Goal: Task Accomplishment & Management: Manage account settings

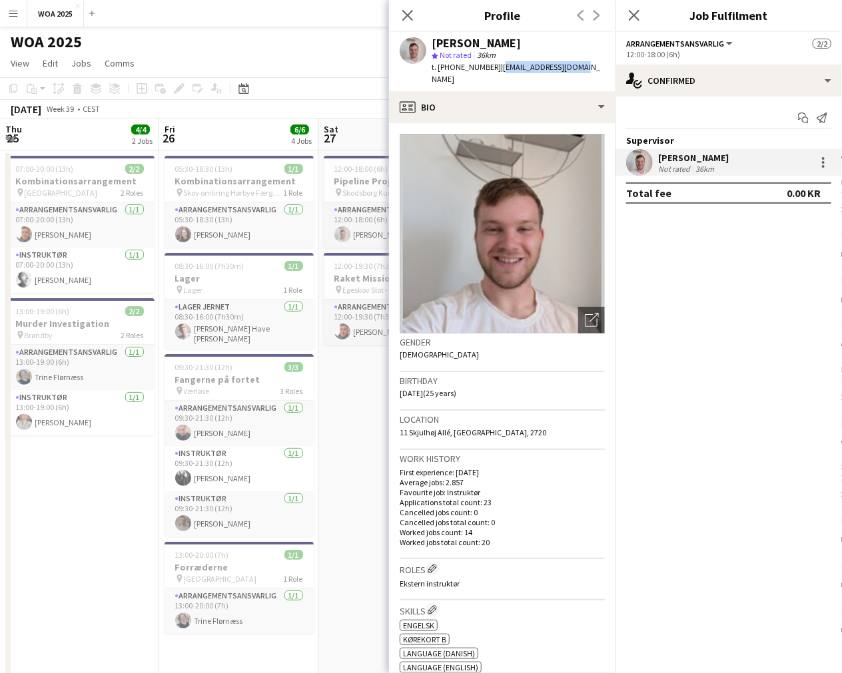
scroll to position [2, 0]
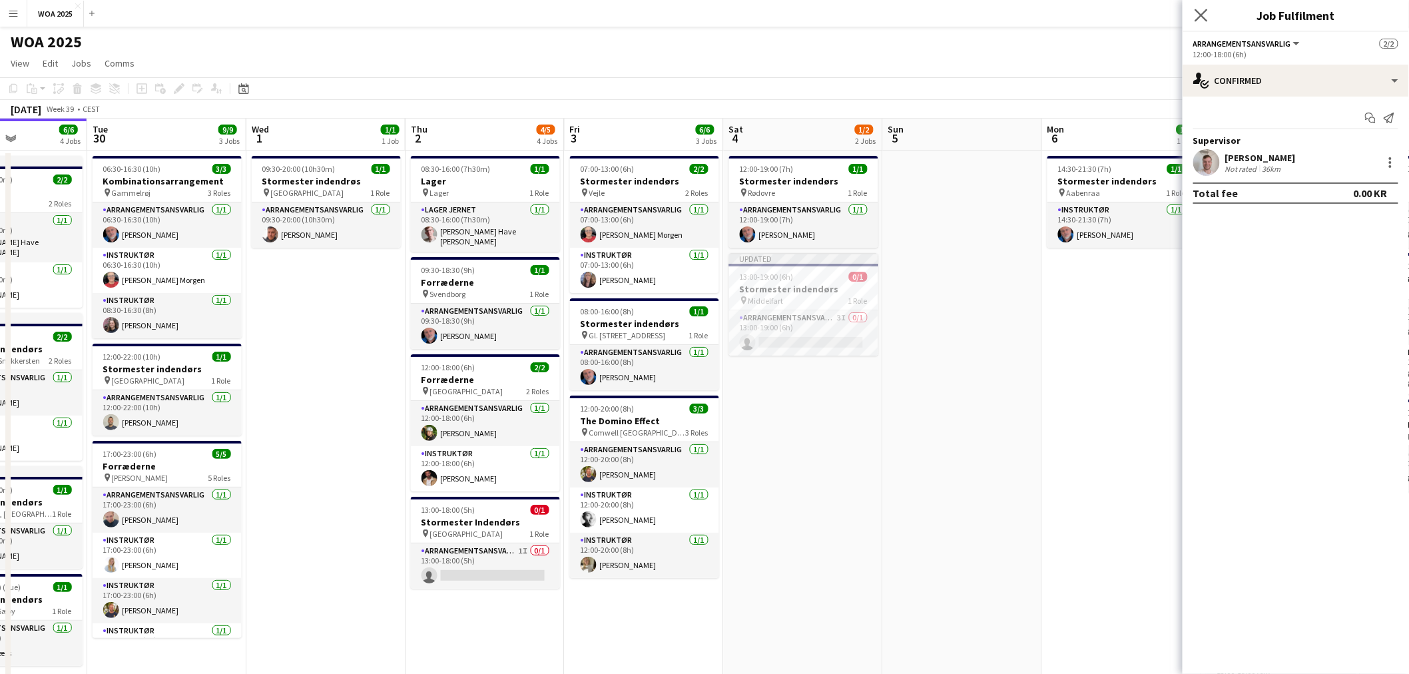
click at [841, 21] on app-icon "Close pop-in" at bounding box center [1201, 15] width 19 height 19
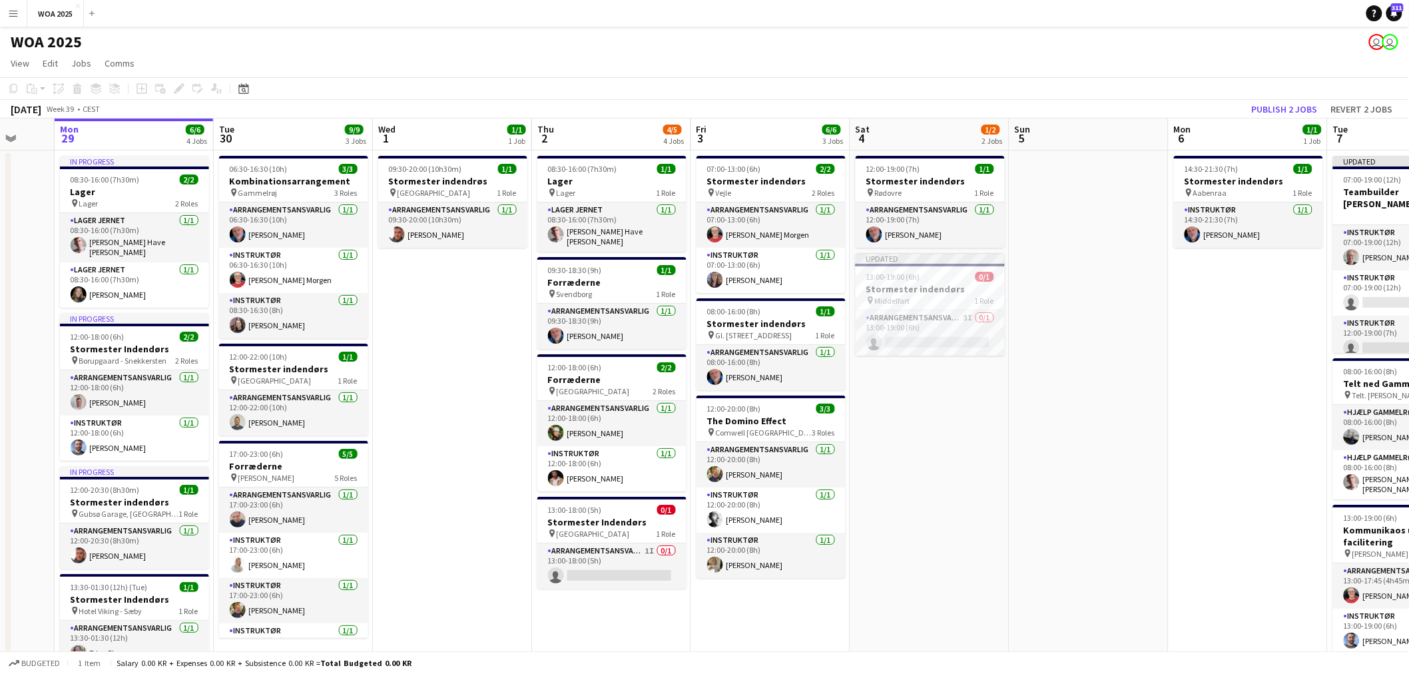
scroll to position [0, 422]
click at [841, 280] on h3 "Stormester indendørs" at bounding box center [930, 278] width 149 height 12
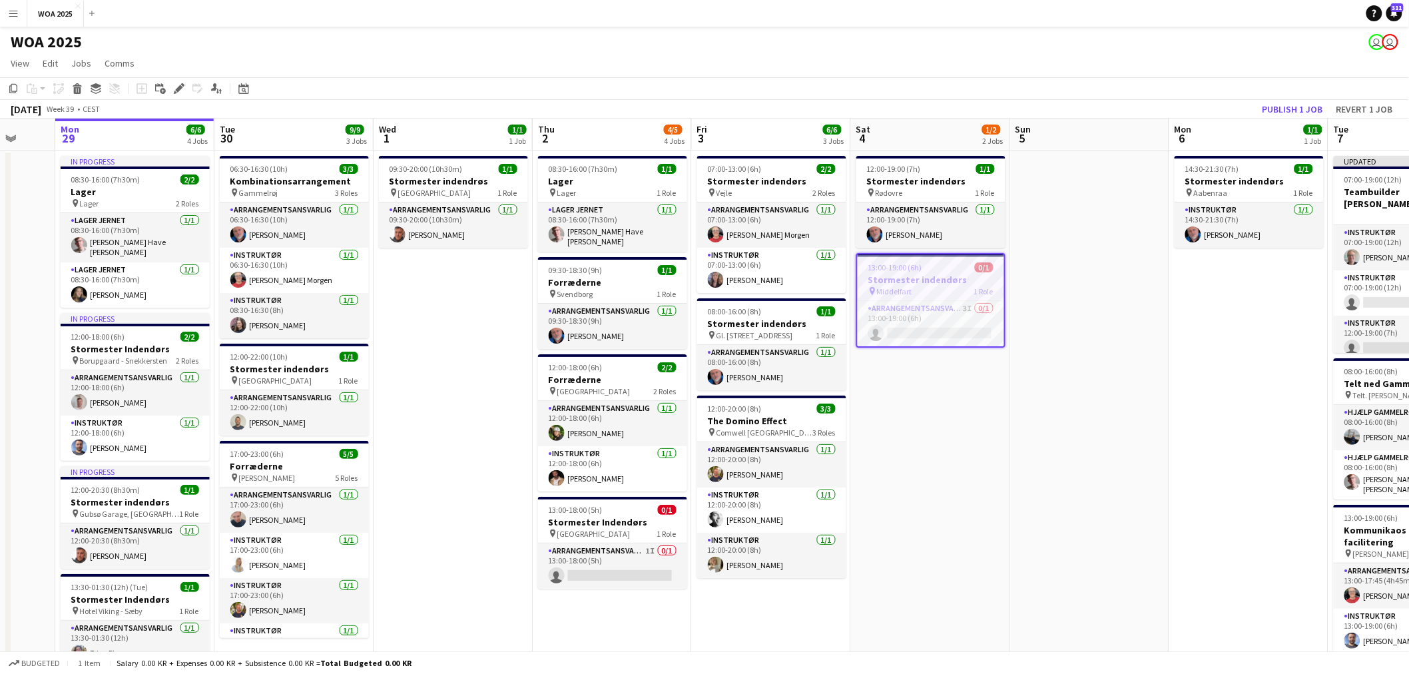
click at [841, 441] on app-date-cell "12:00-19:00 (7h) 1/1 Stormester indendørs pin Rødovre 1 Role Arrangementsansvar…" at bounding box center [930, 582] width 159 height 865
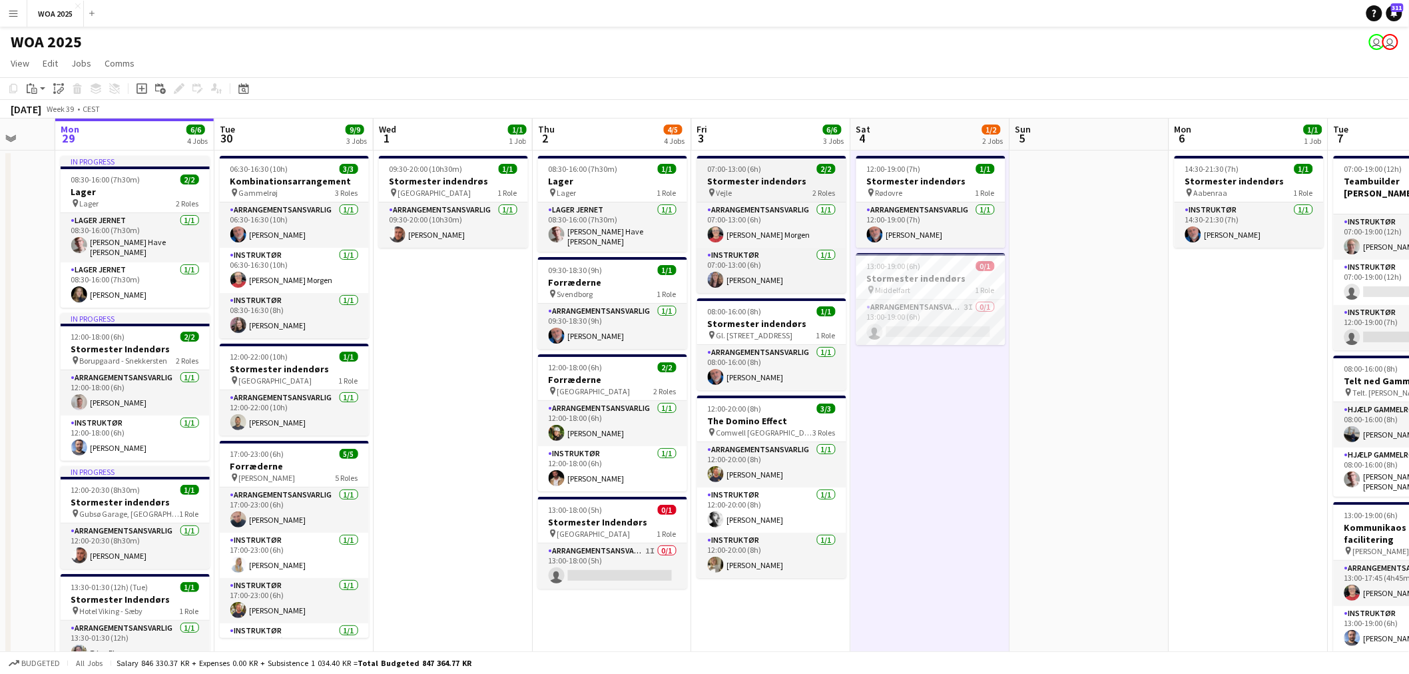
click at [751, 178] on h3 "Stormester indendørs" at bounding box center [771, 181] width 149 height 12
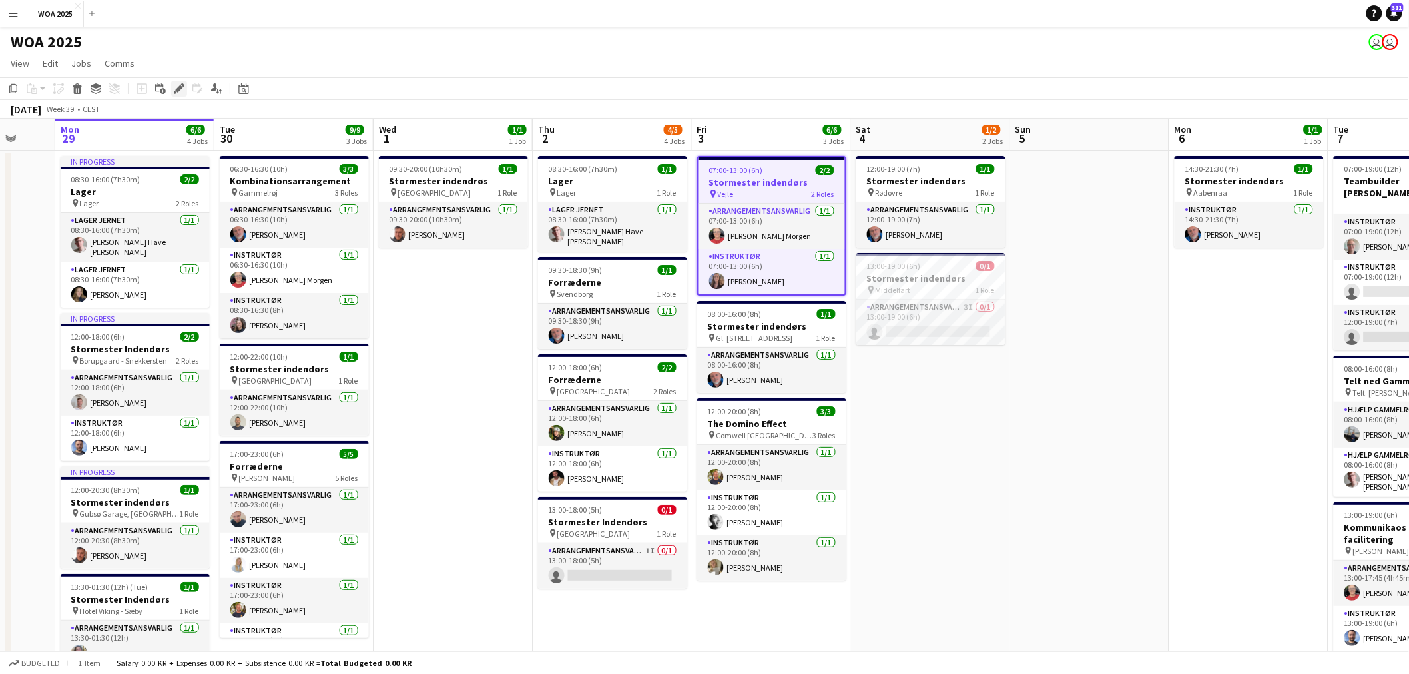
click at [178, 87] on icon at bounding box center [178, 88] width 7 height 7
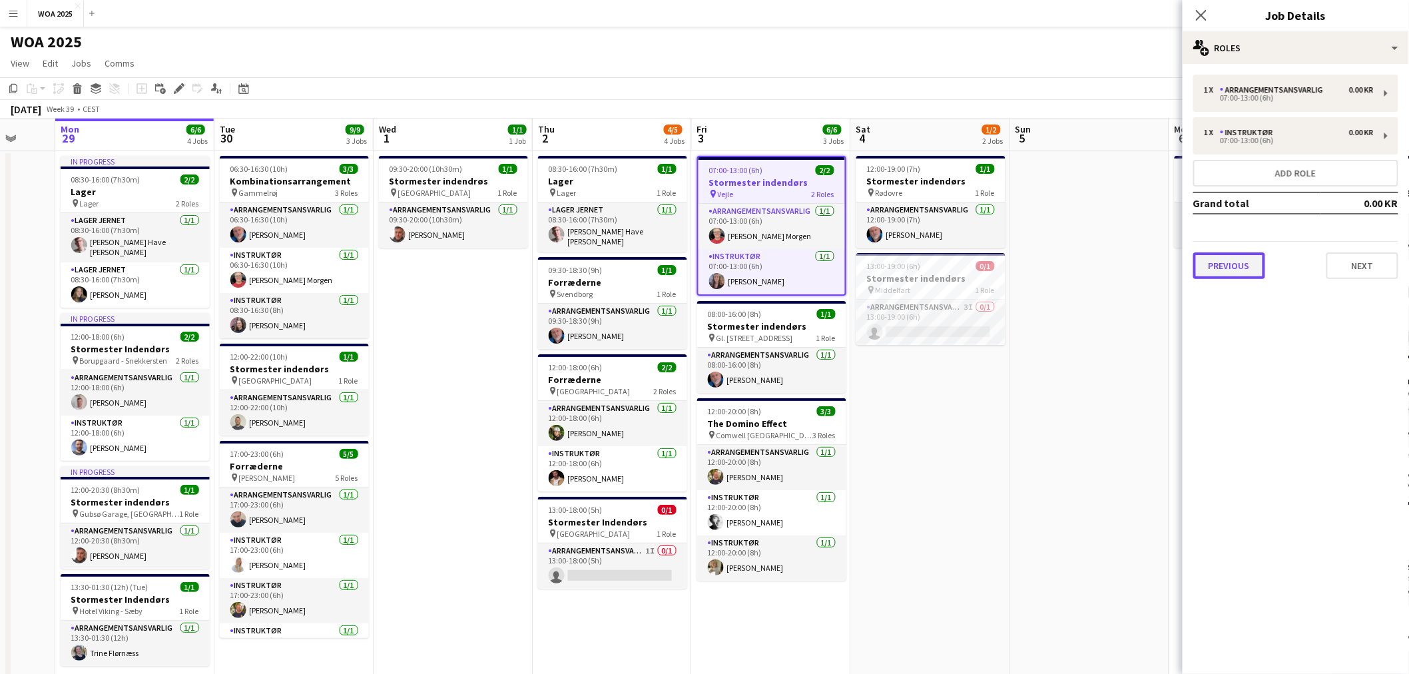
click at [841, 268] on button "Previous" at bounding box center [1229, 265] width 72 height 27
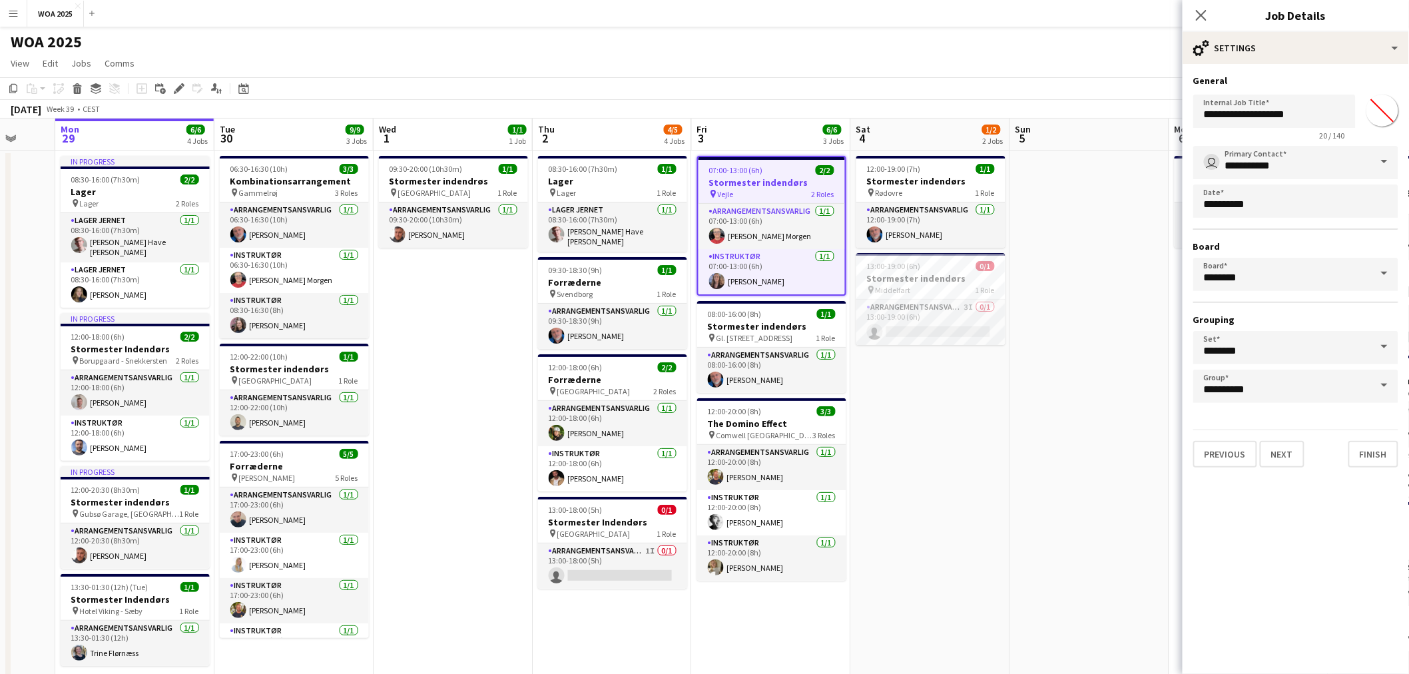
click at [841, 462] on div "**********" at bounding box center [1295, 271] width 226 height 414
click at [841, 454] on button "Next" at bounding box center [1282, 454] width 45 height 27
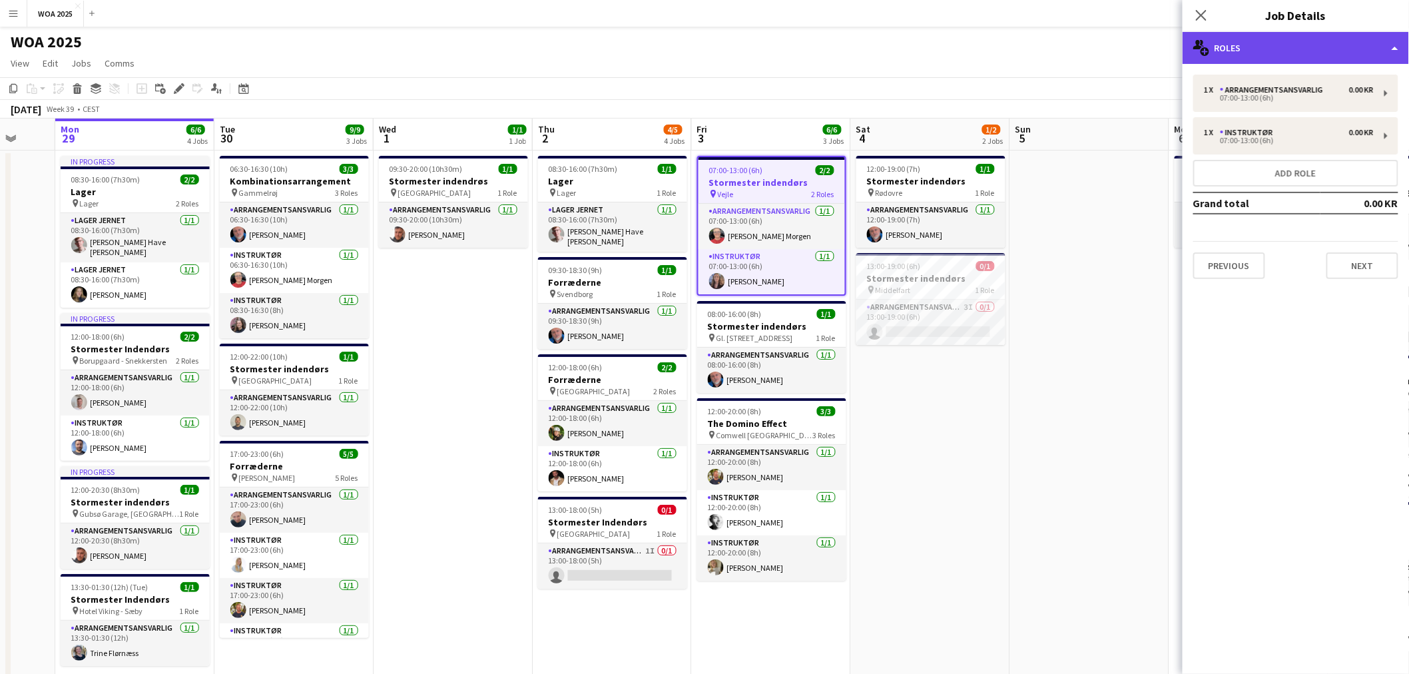
click at [841, 47] on div "multiple-users-add Roles" at bounding box center [1295, 48] width 226 height 32
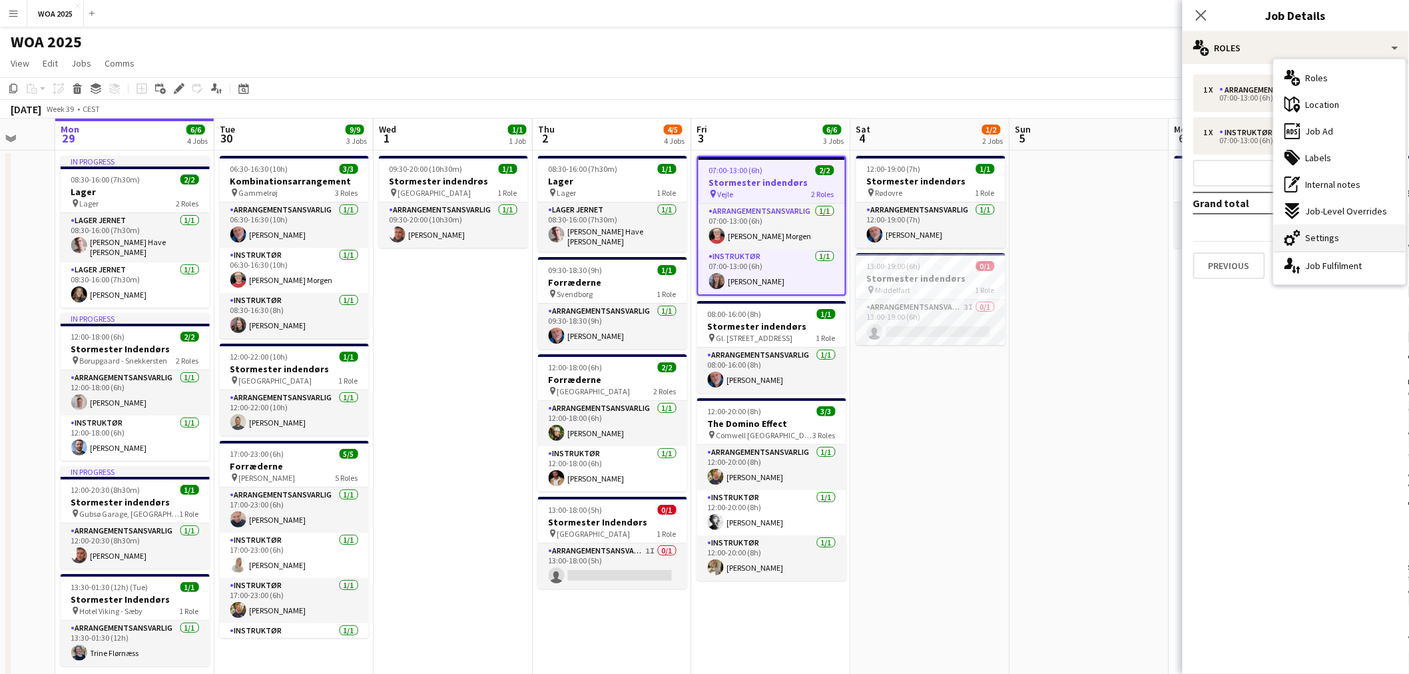
click at [841, 240] on span "Settings" at bounding box center [1323, 238] width 34 height 12
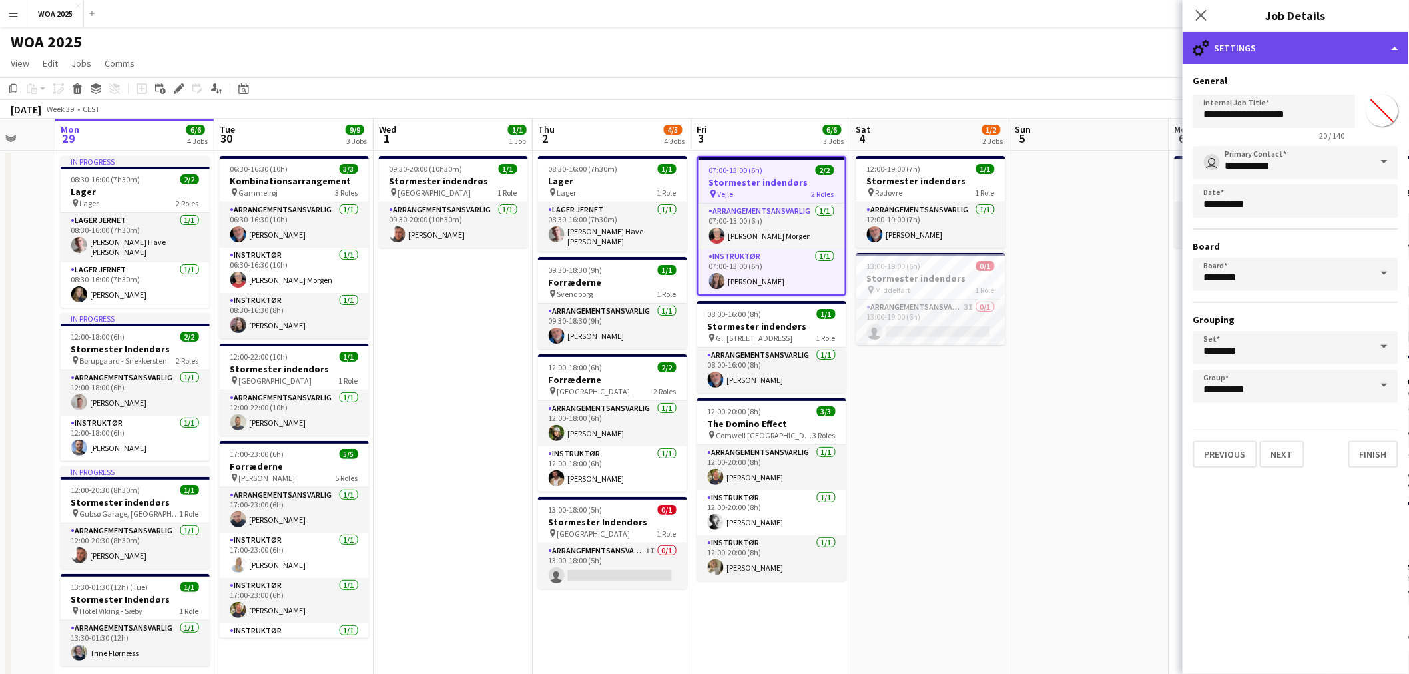
click at [841, 42] on div "cog-double-3 Settings" at bounding box center [1295, 48] width 226 height 32
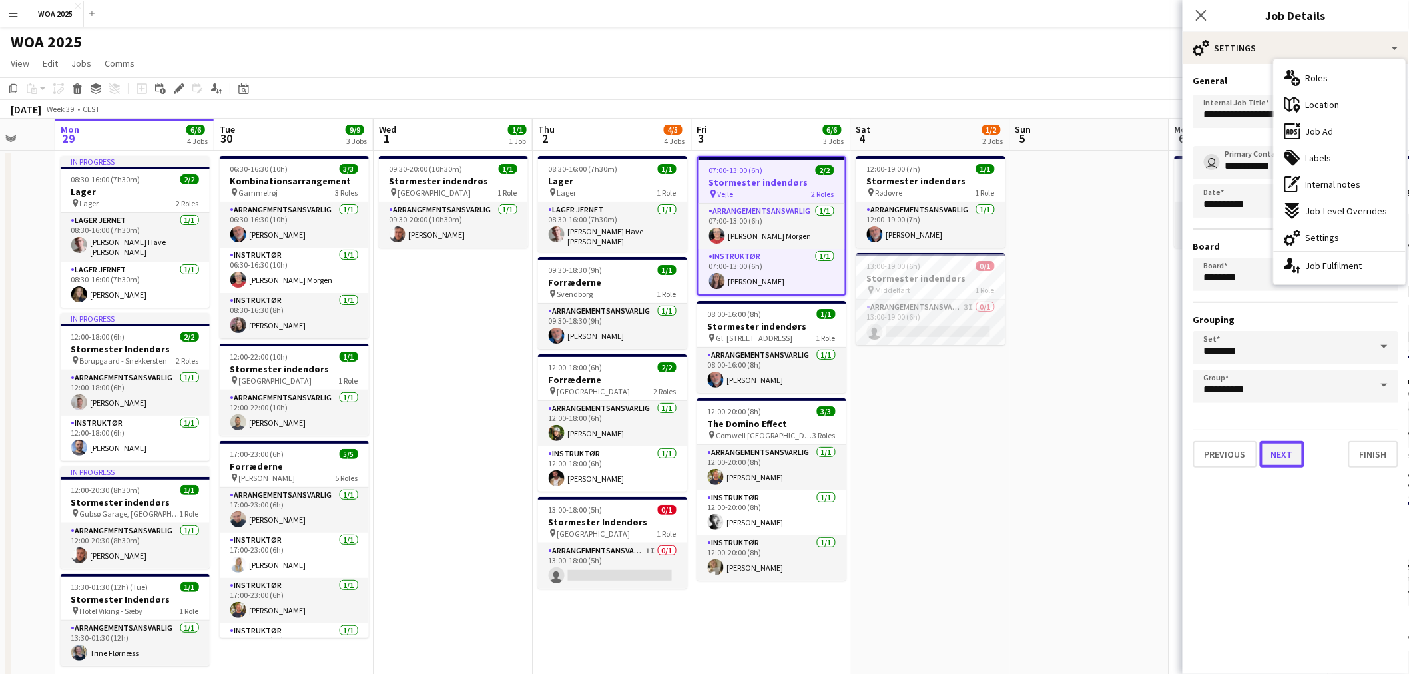
click at [841, 459] on button "Next" at bounding box center [1282, 454] width 45 height 27
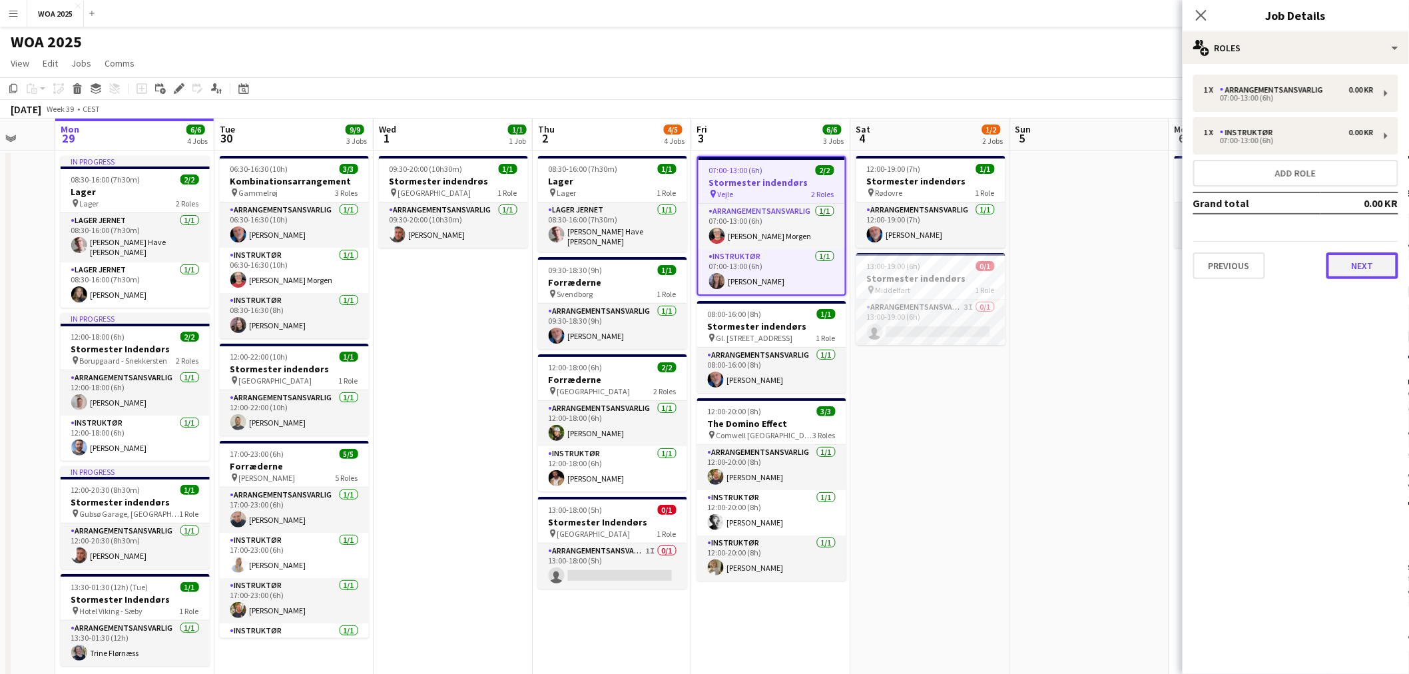
click at [841, 263] on button "Next" at bounding box center [1362, 265] width 72 height 27
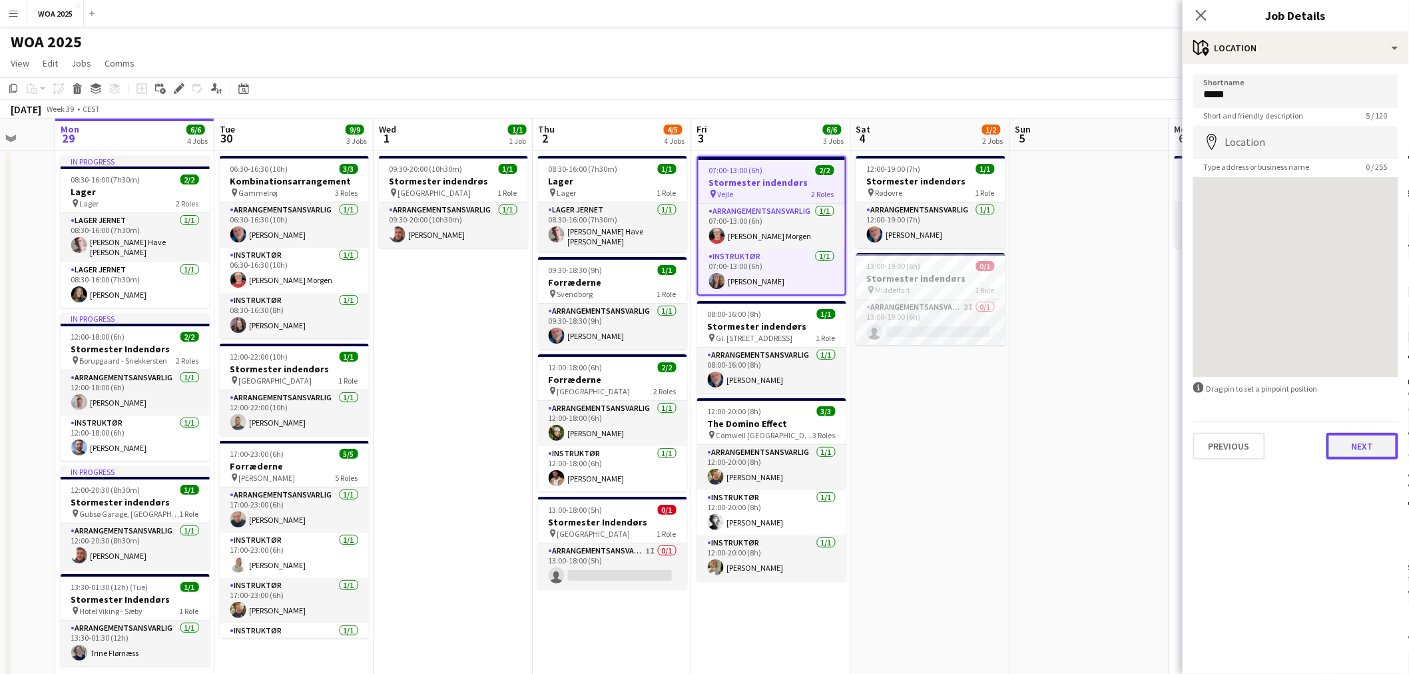
click at [841, 451] on button "Next" at bounding box center [1362, 446] width 72 height 27
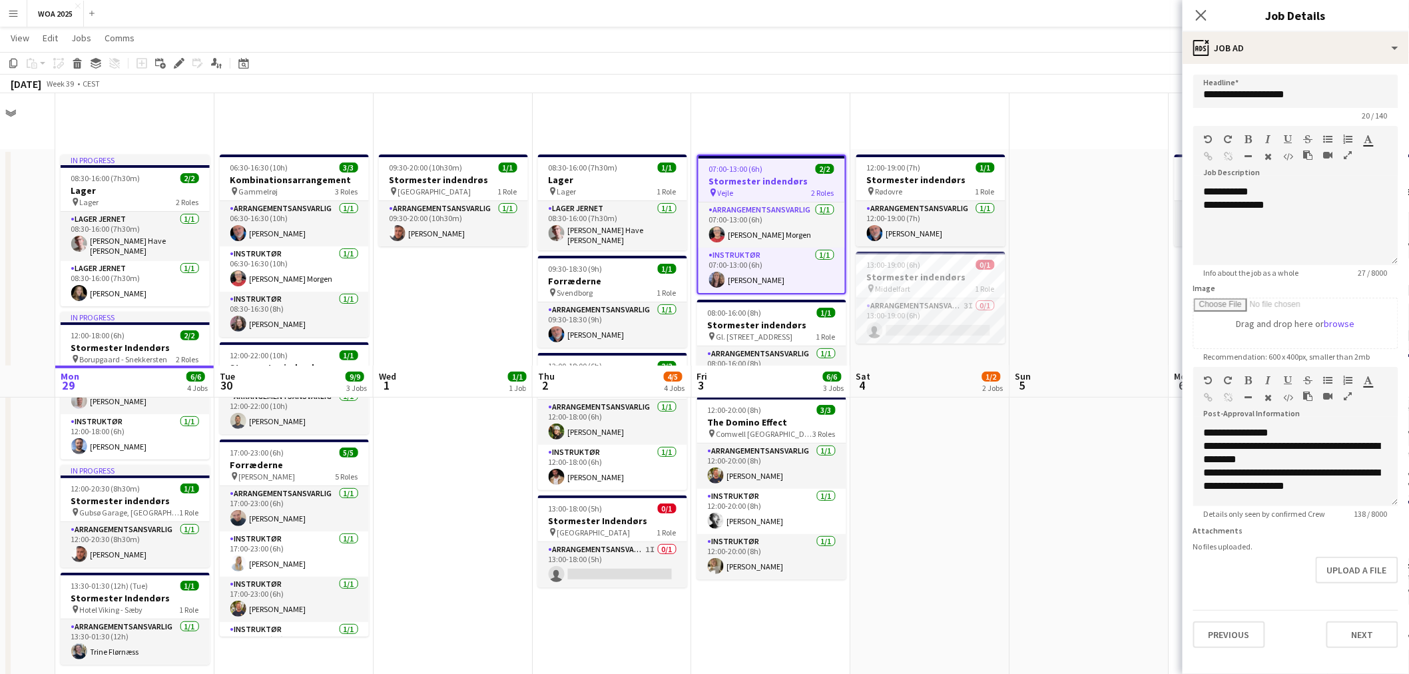
scroll to position [352, 0]
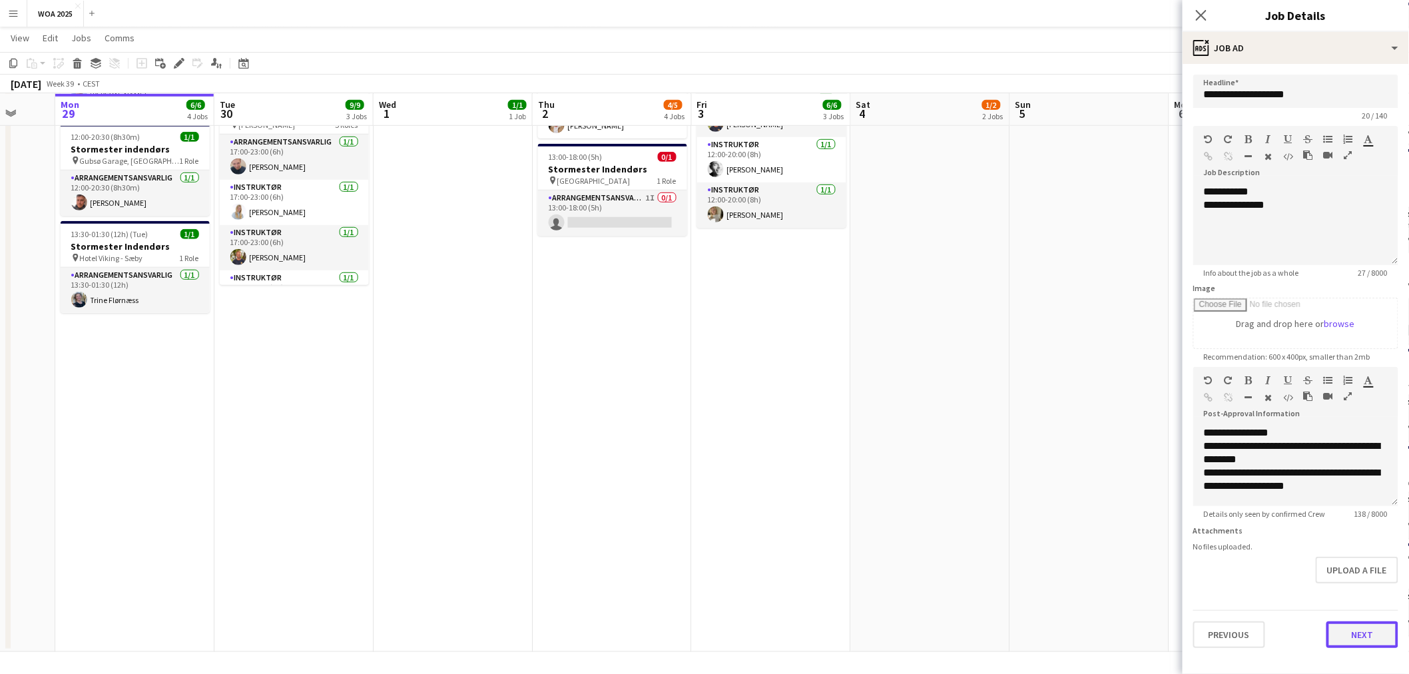
click at [841, 628] on button "Next" at bounding box center [1362, 634] width 72 height 27
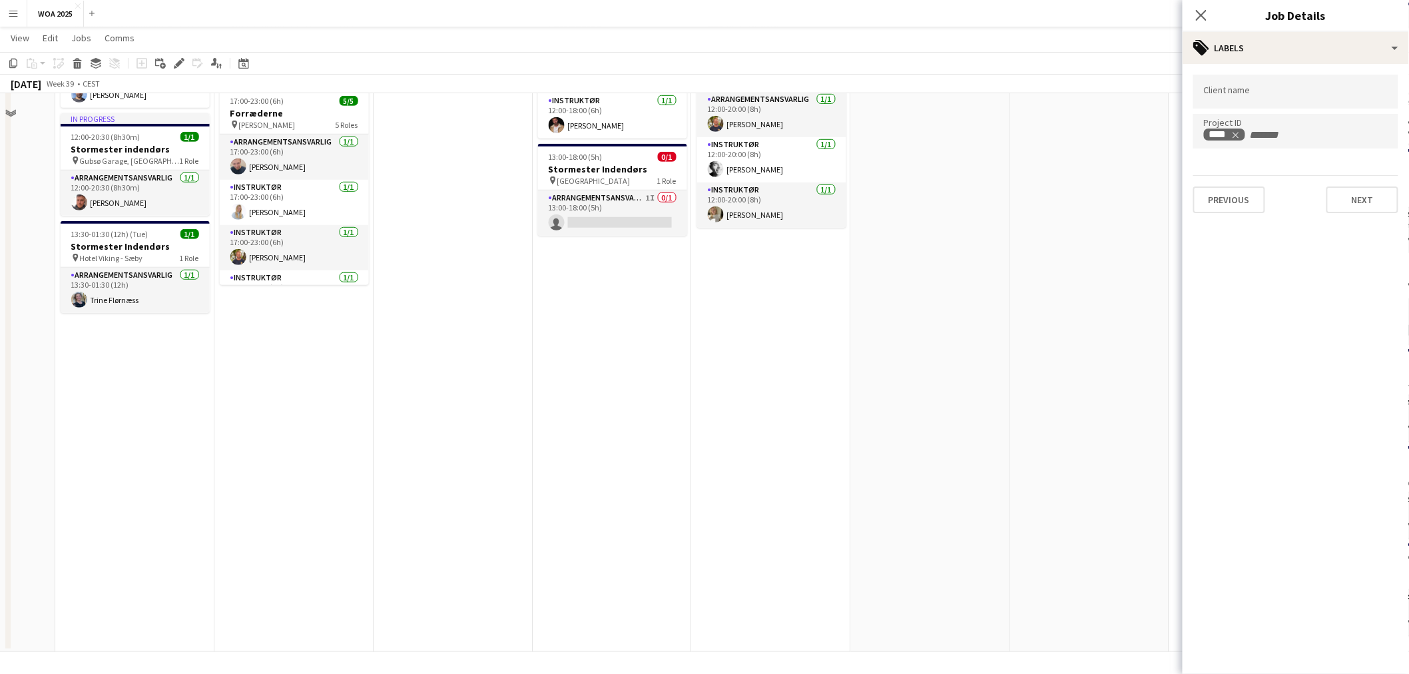
scroll to position [0, 0]
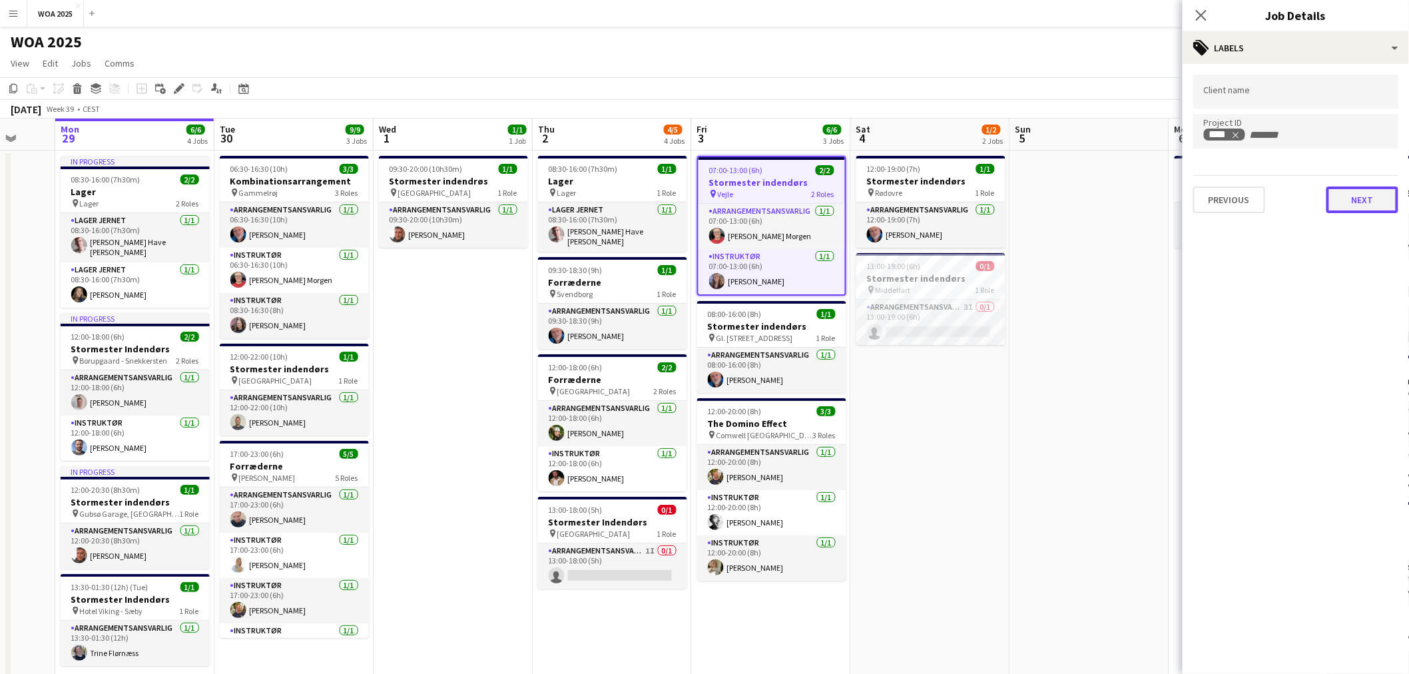
click at [841, 198] on button "Next" at bounding box center [1362, 199] width 72 height 27
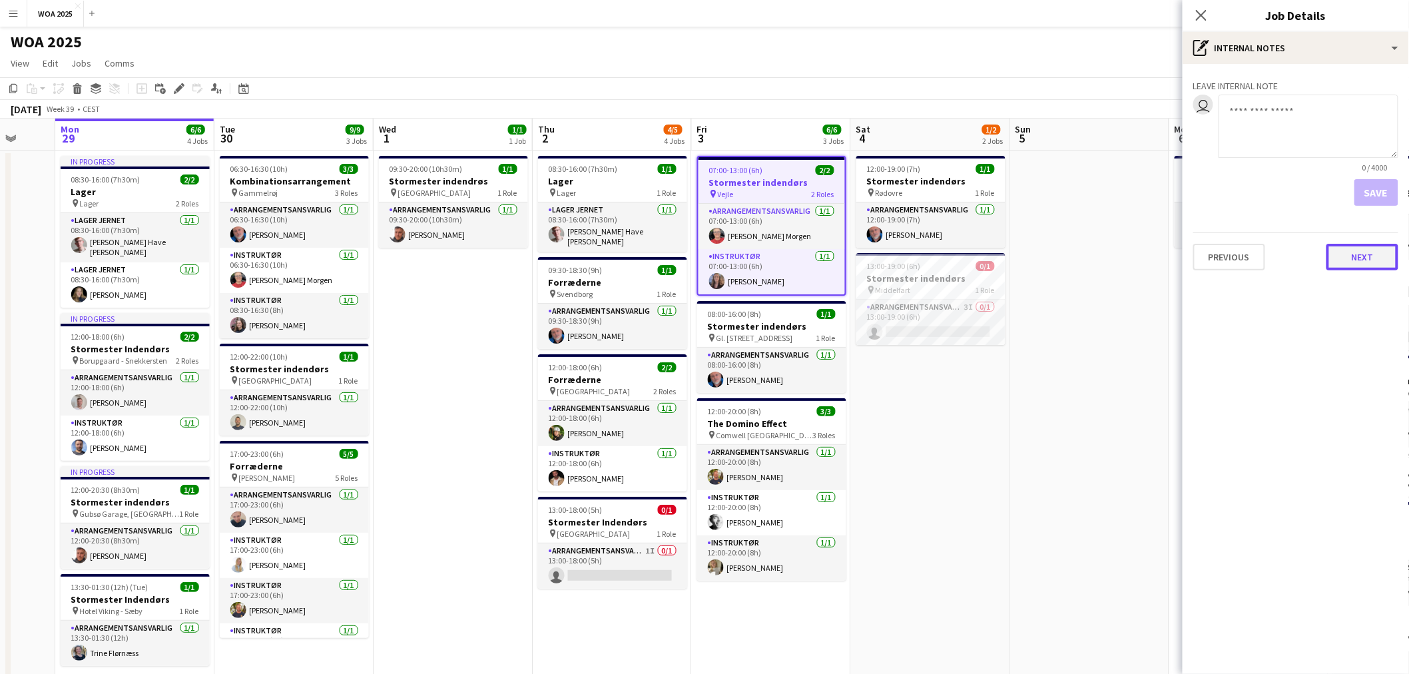
click at [841, 264] on button "Next" at bounding box center [1362, 257] width 72 height 27
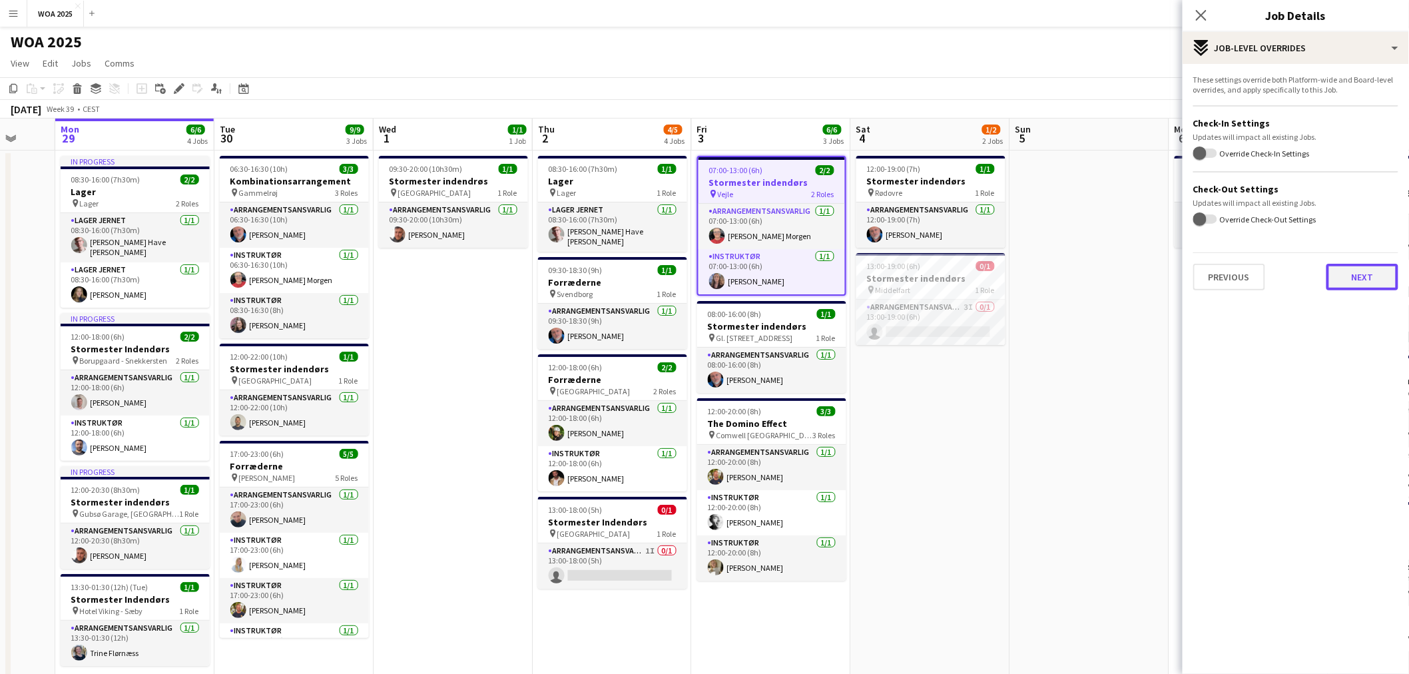
click at [841, 278] on button "Next" at bounding box center [1362, 277] width 72 height 27
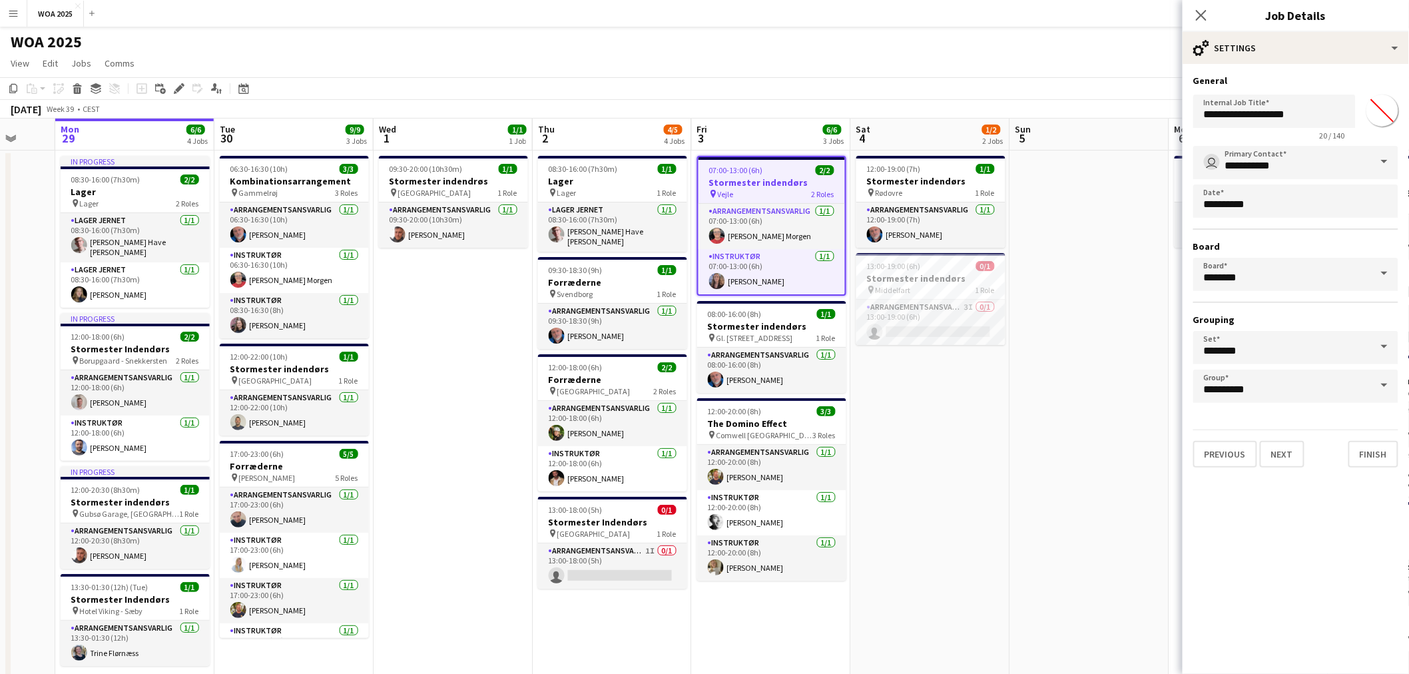
click at [841, 430] on app-date-cell at bounding box center [1089, 577] width 159 height 854
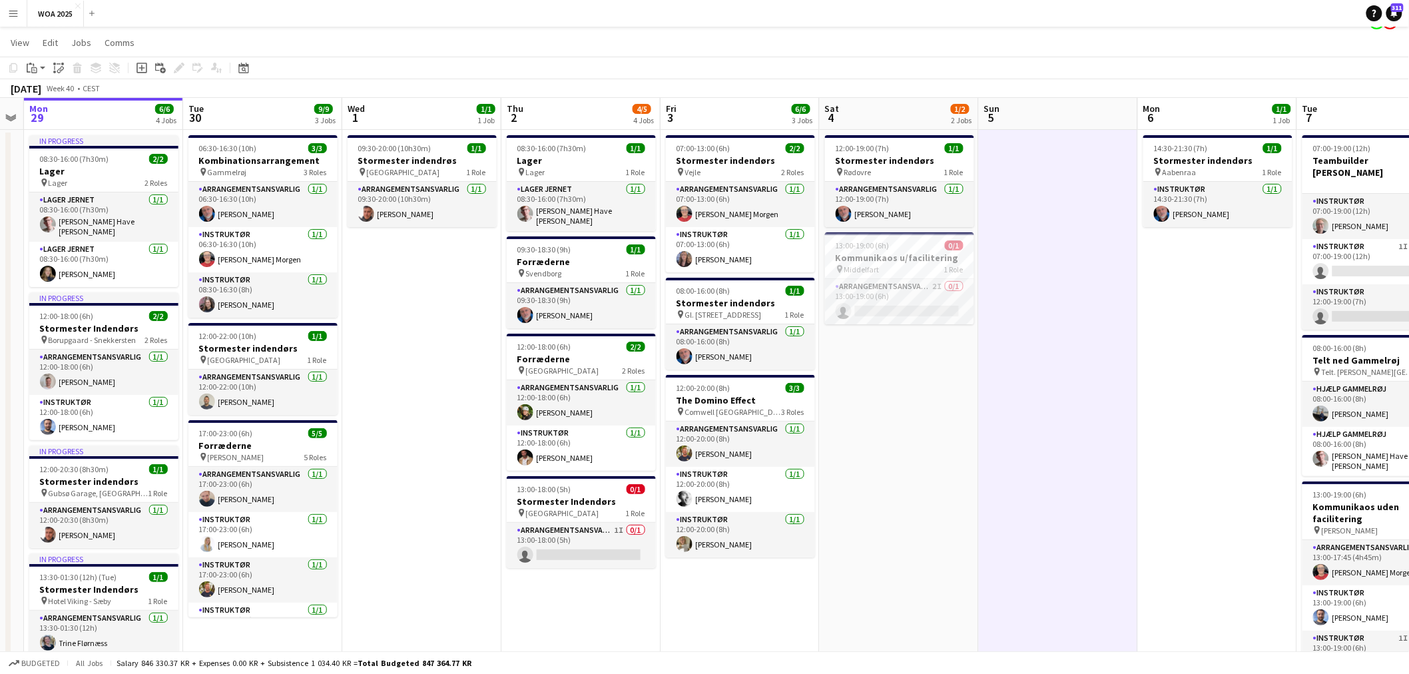
scroll to position [0, 294]
click at [264, 335] on div "12:00-22:00 (10h) 1/1" at bounding box center [263, 336] width 149 height 10
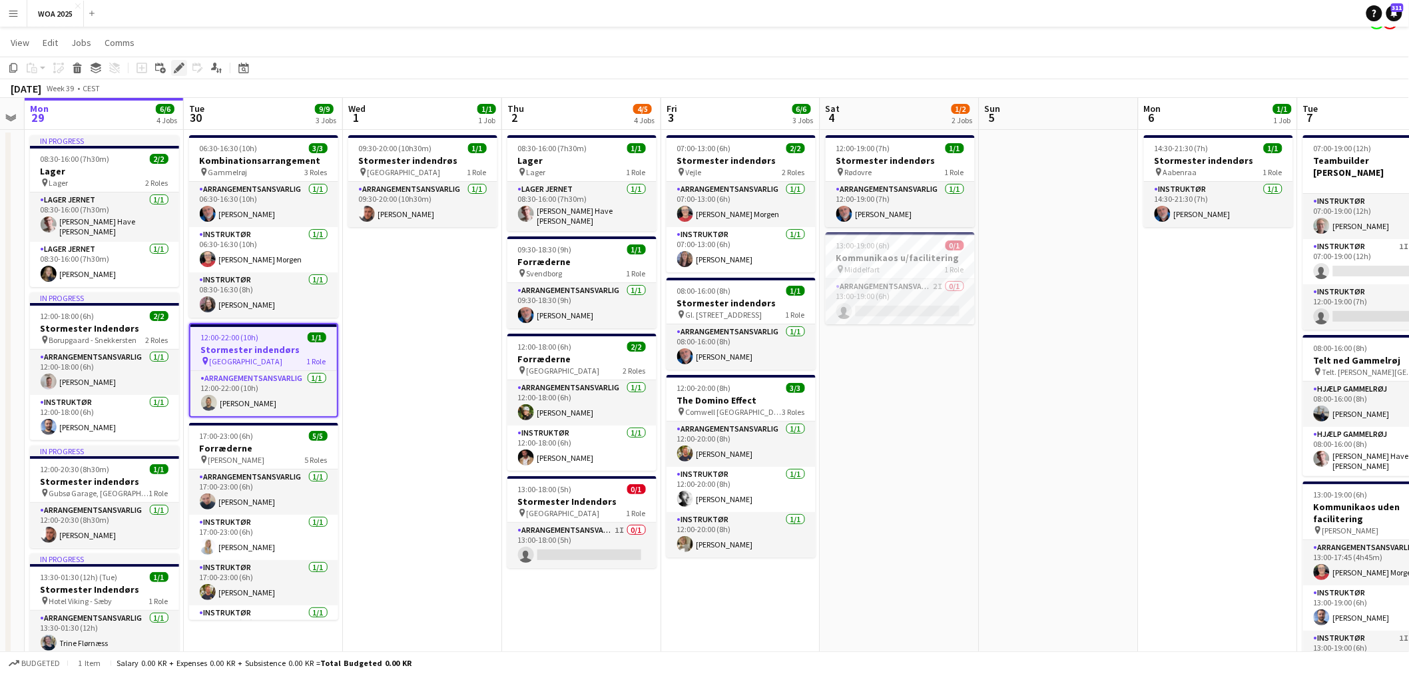
click at [174, 72] on icon at bounding box center [175, 71] width 3 height 3
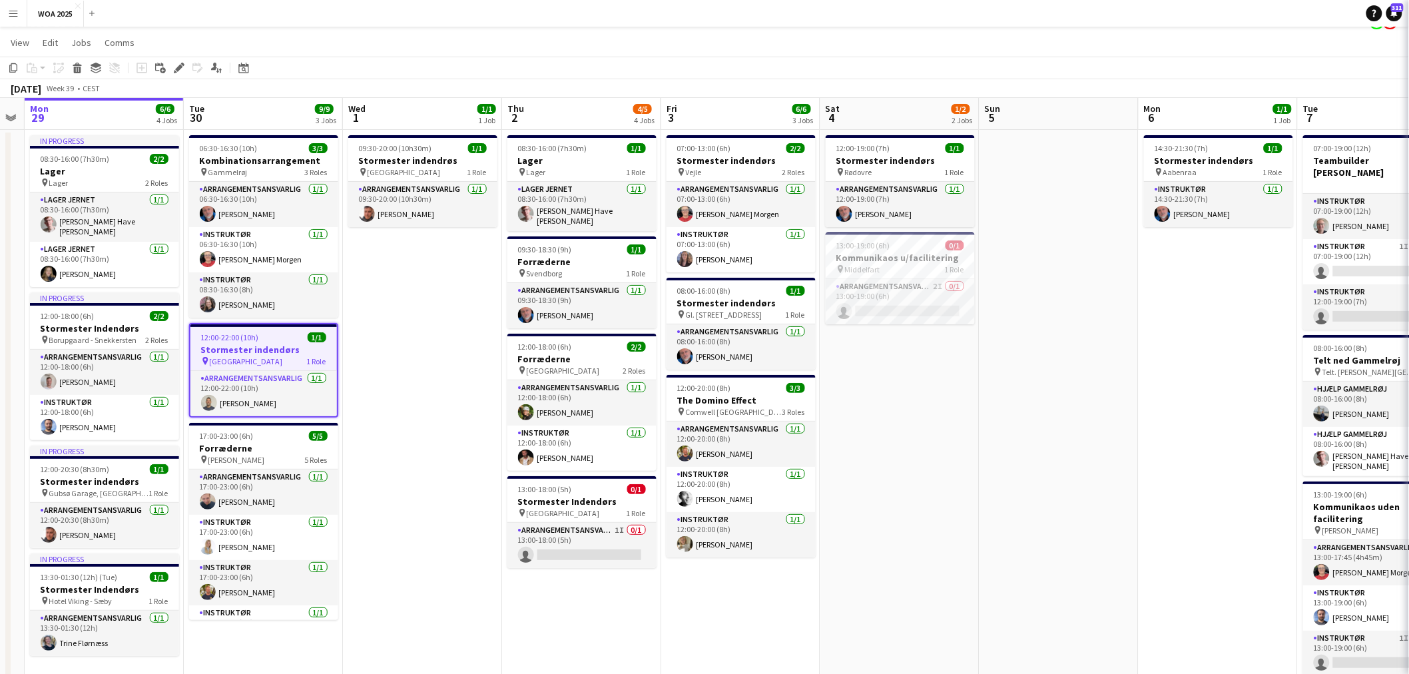
type input "*******"
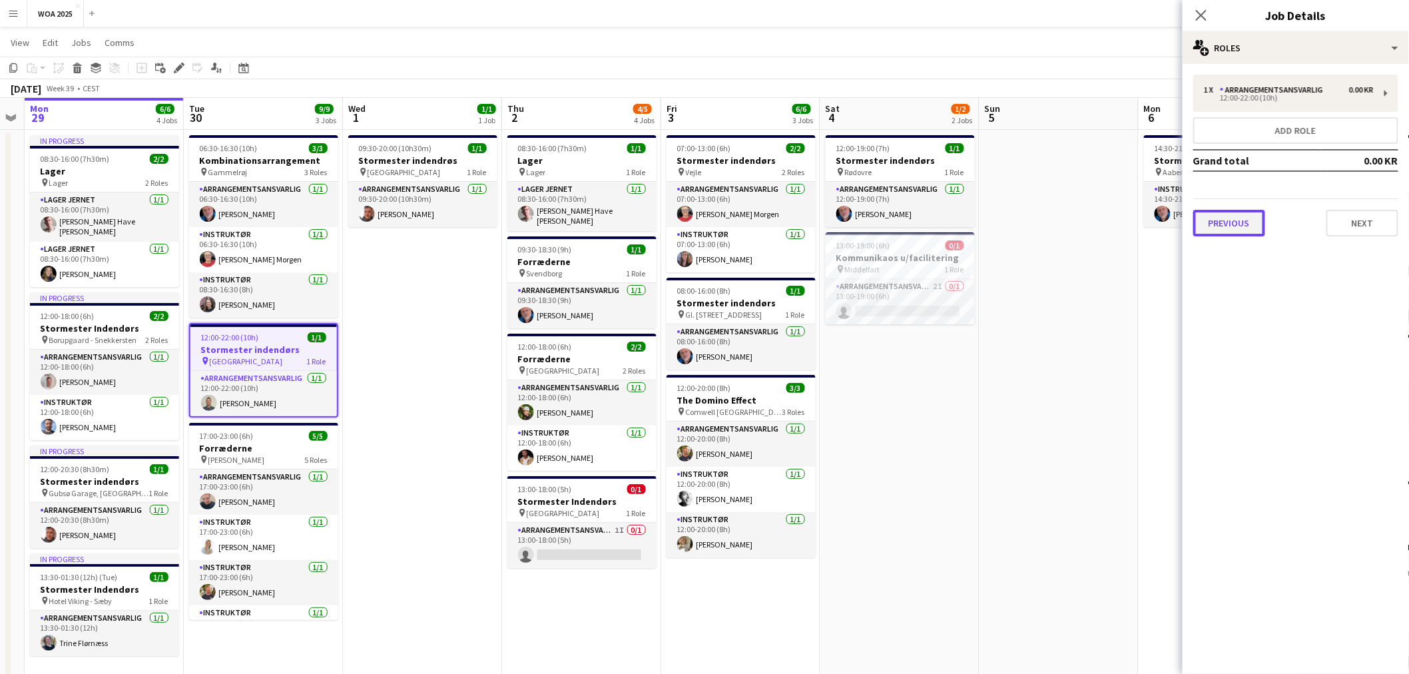
click at [841, 233] on button "Previous" at bounding box center [1229, 223] width 72 height 27
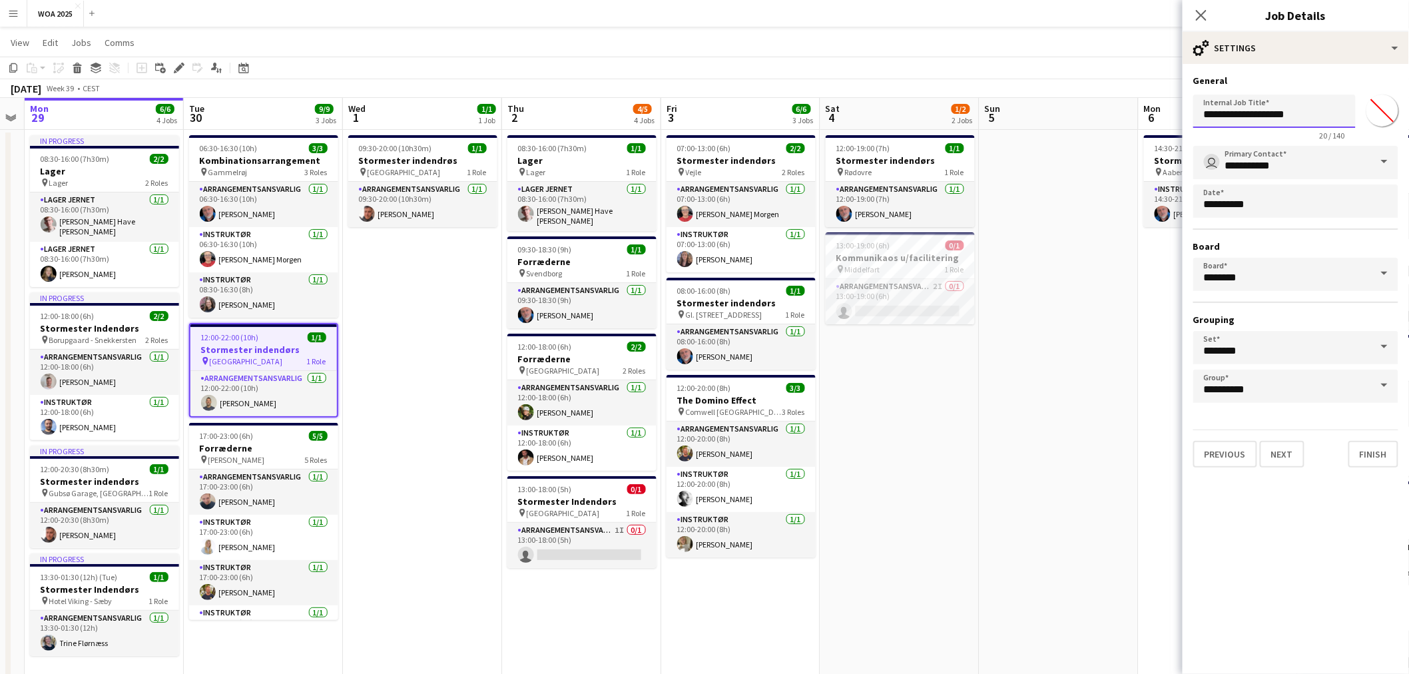
click at [841, 109] on input "**********" at bounding box center [1274, 111] width 162 height 33
type input "**********"
click at [841, 451] on button "Next" at bounding box center [1282, 454] width 45 height 27
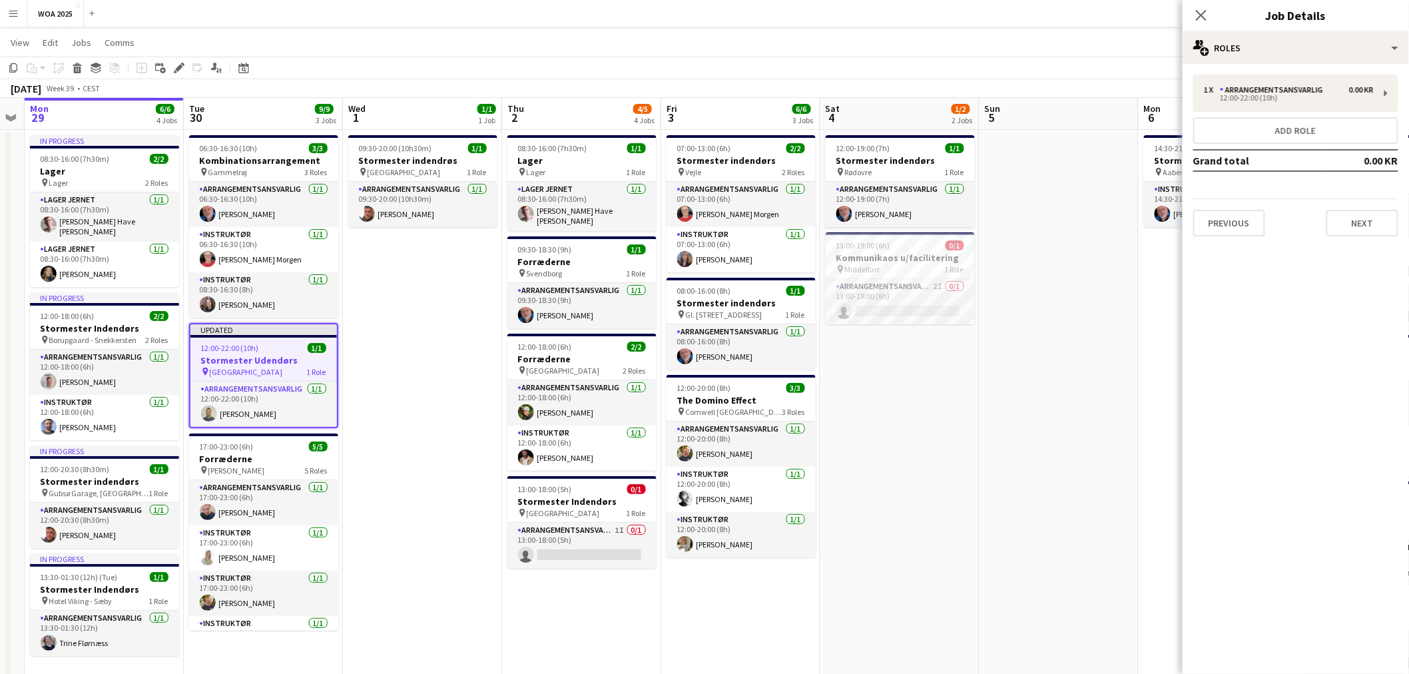
type input "**********"
click at [841, 216] on button "Next" at bounding box center [1362, 223] width 72 height 27
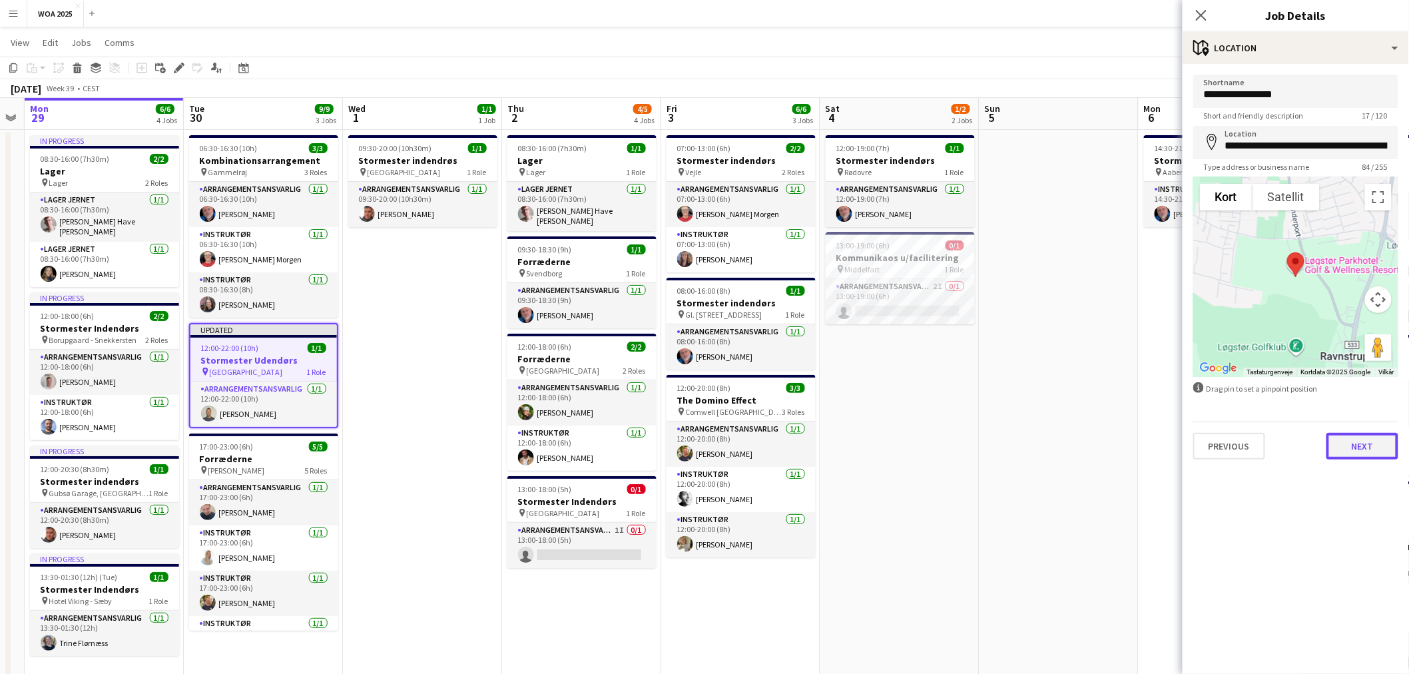
click at [841, 439] on button "Next" at bounding box center [1362, 446] width 72 height 27
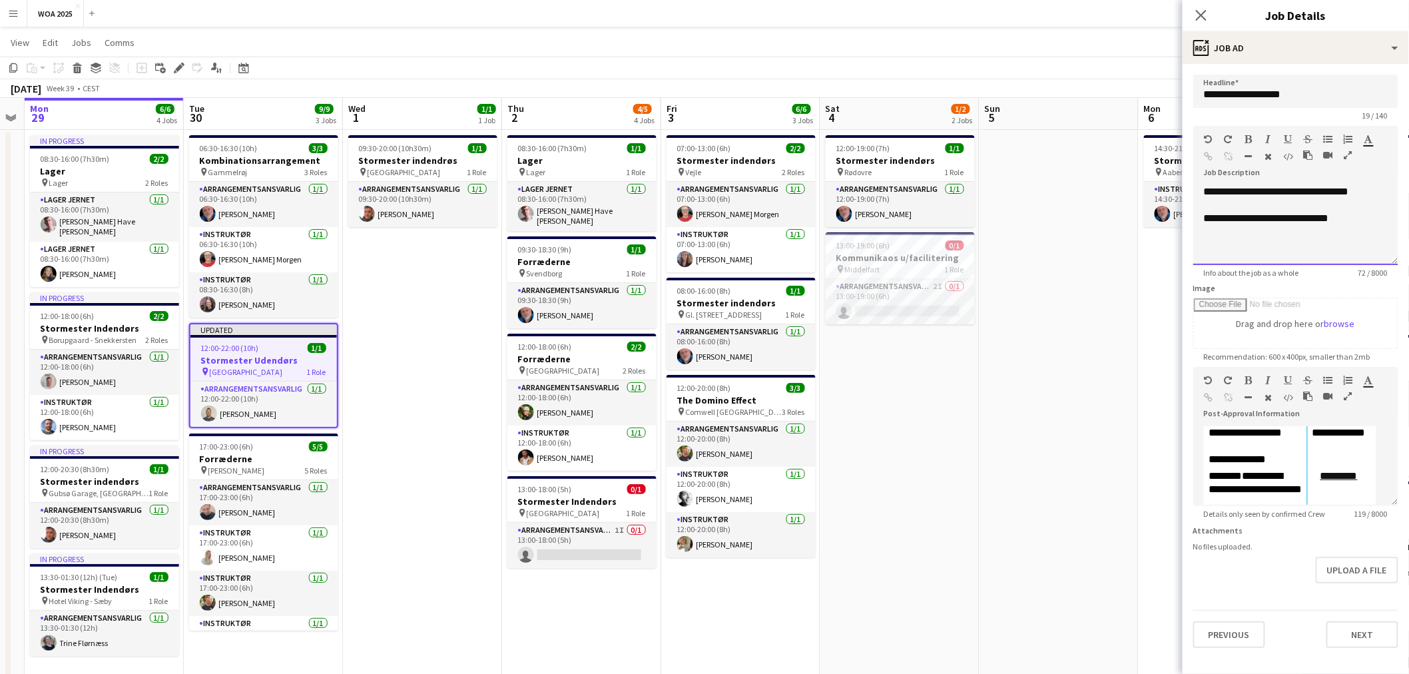
click at [841, 185] on p "**********" at bounding box center [1296, 191] width 184 height 13
click at [841, 328] on app-date-cell at bounding box center [1058, 557] width 159 height 854
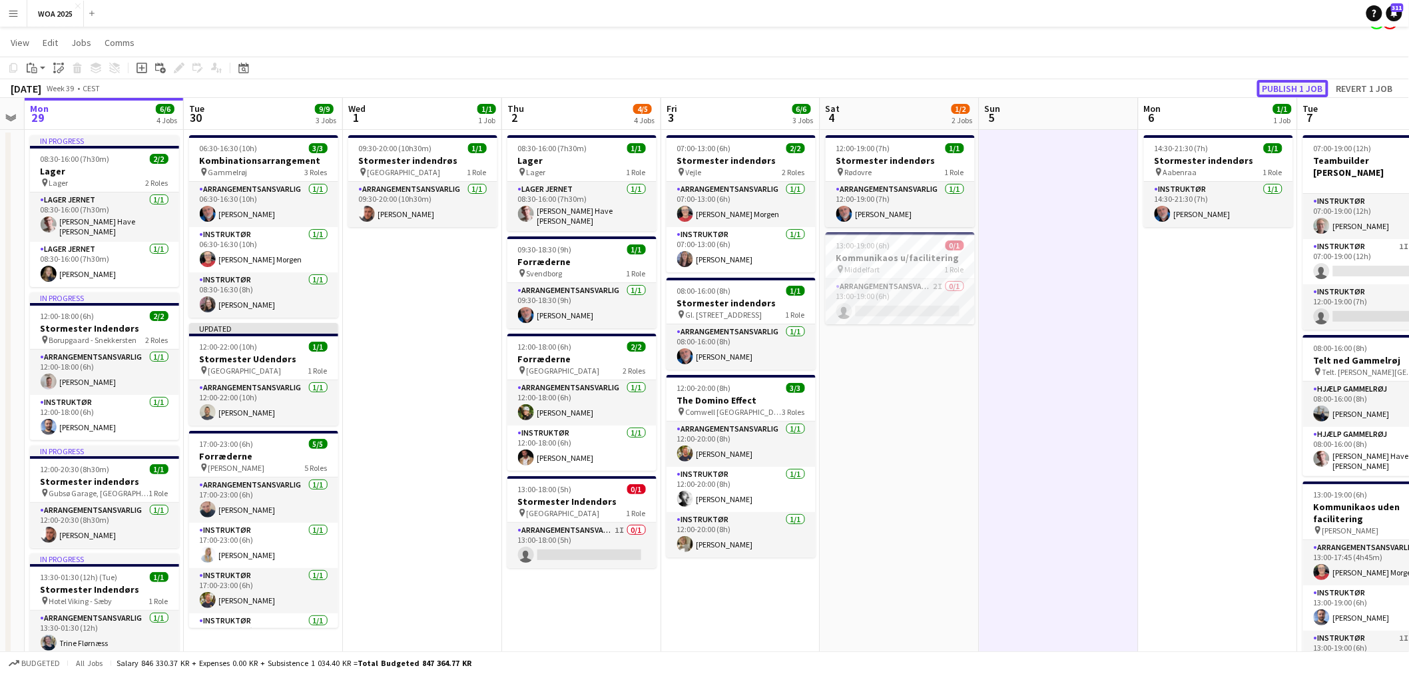
click at [841, 93] on button "Publish 1 job" at bounding box center [1292, 88] width 71 height 17
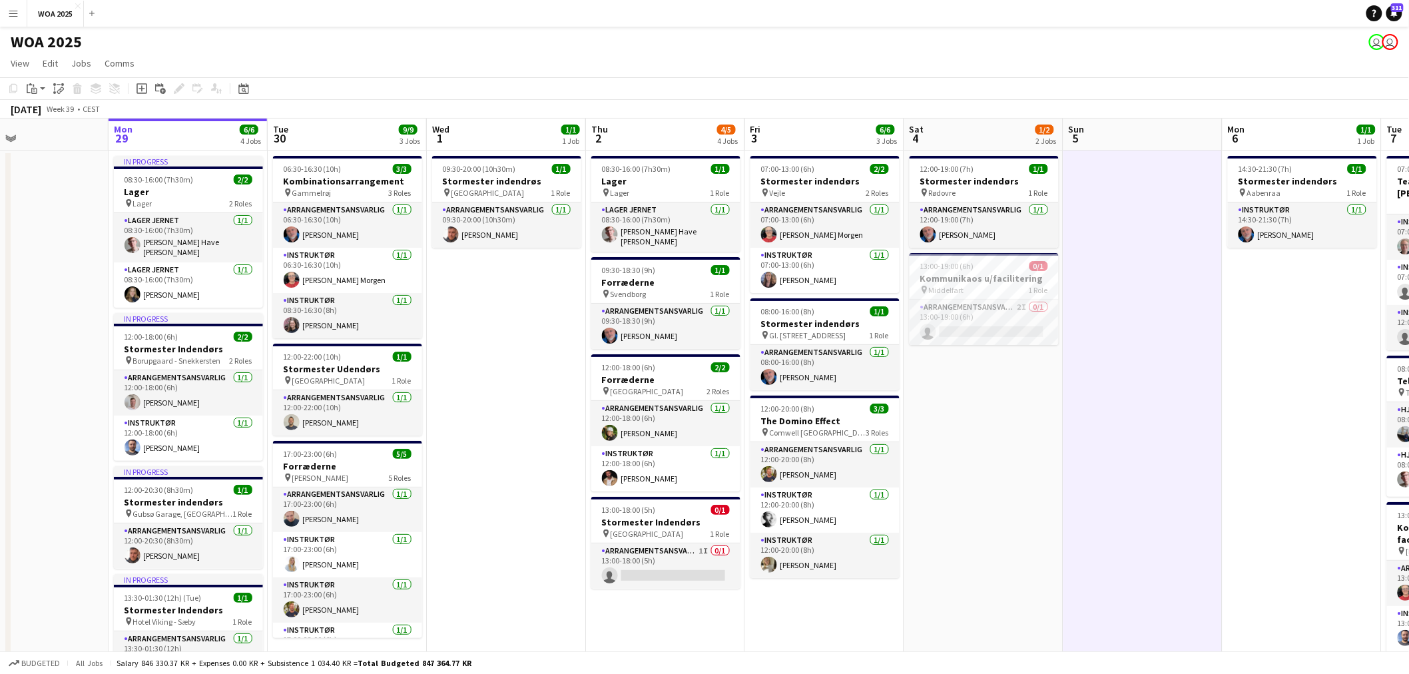
scroll to position [0, 344]
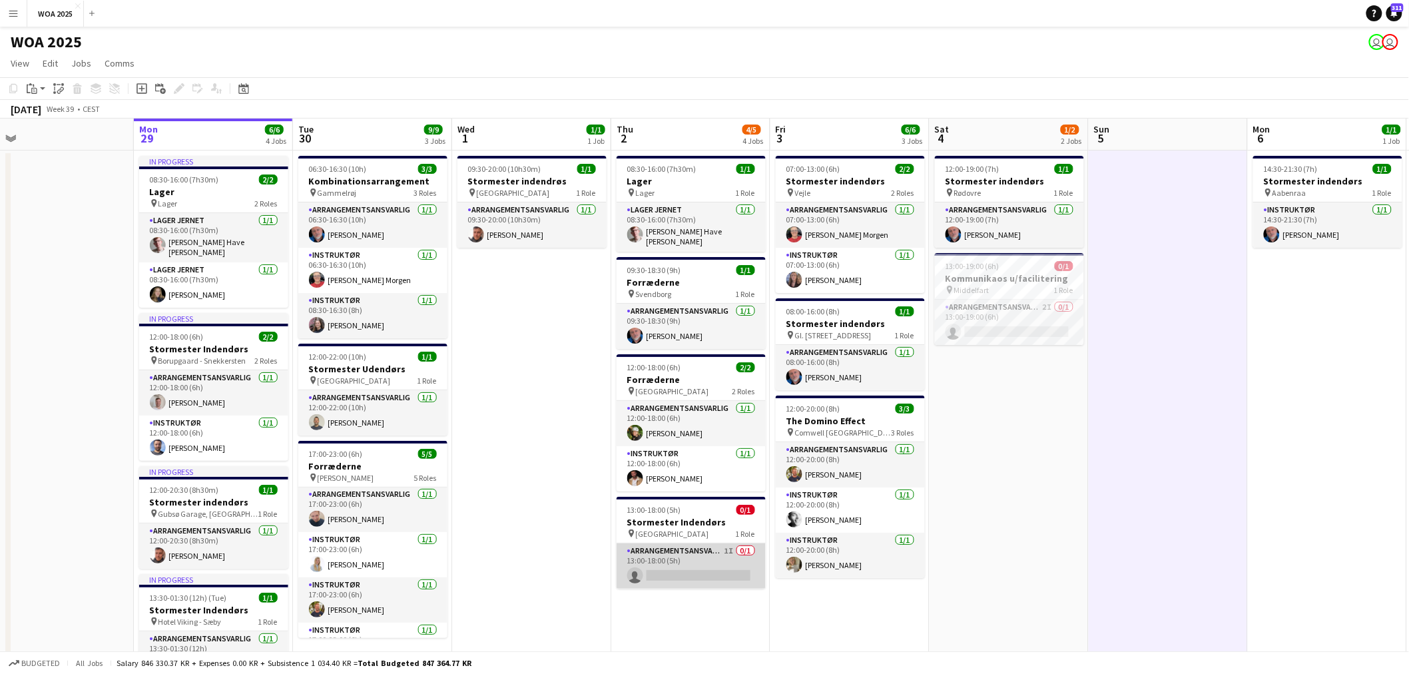
click at [666, 557] on app-card-role "Arrangementsansvarlig 1I 0/1 13:00-18:00 (5h) single-neutral-actions" at bounding box center [691, 565] width 149 height 45
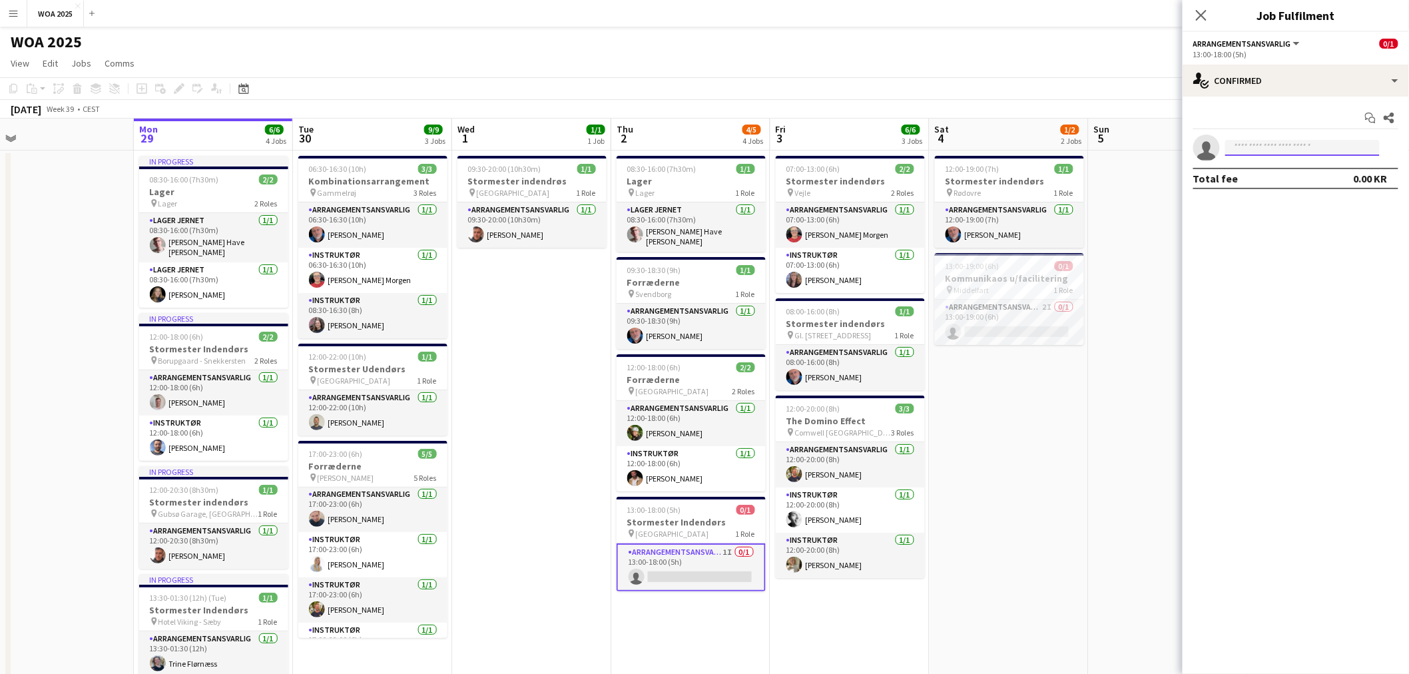
click at [841, 143] on input at bounding box center [1302, 148] width 154 height 16
type input "*****"
click at [841, 177] on span "[EMAIL_ADDRESS][DOMAIN_NAME]" at bounding box center [1302, 177] width 133 height 11
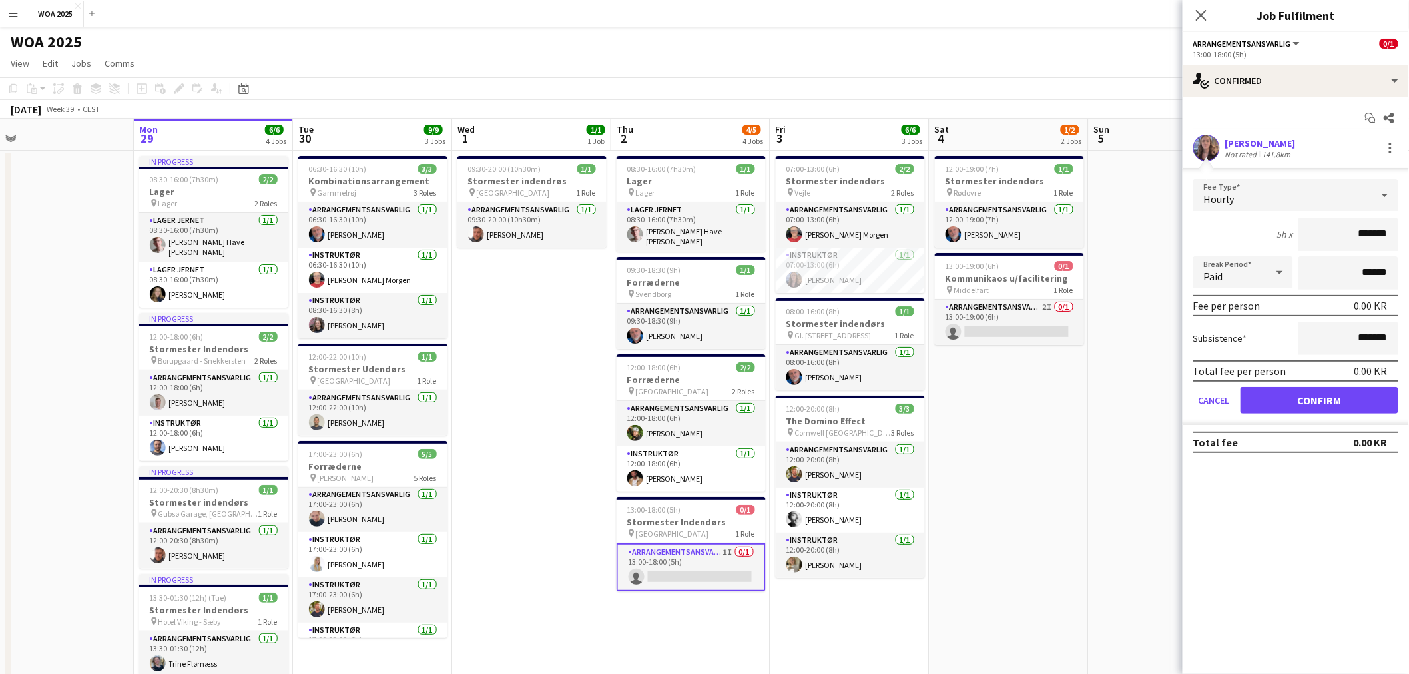
click at [841, 144] on app-user-avatar at bounding box center [1206, 147] width 27 height 27
click at [841, 140] on div "[PERSON_NAME]" at bounding box center [1260, 143] width 71 height 12
click at [841, 413] on app-date-cell "12:00-19:00 (7h) 1/1 Stormester indendørs pin Rødovre 1 Role Arrangementsansvar…" at bounding box center [1008, 577] width 159 height 854
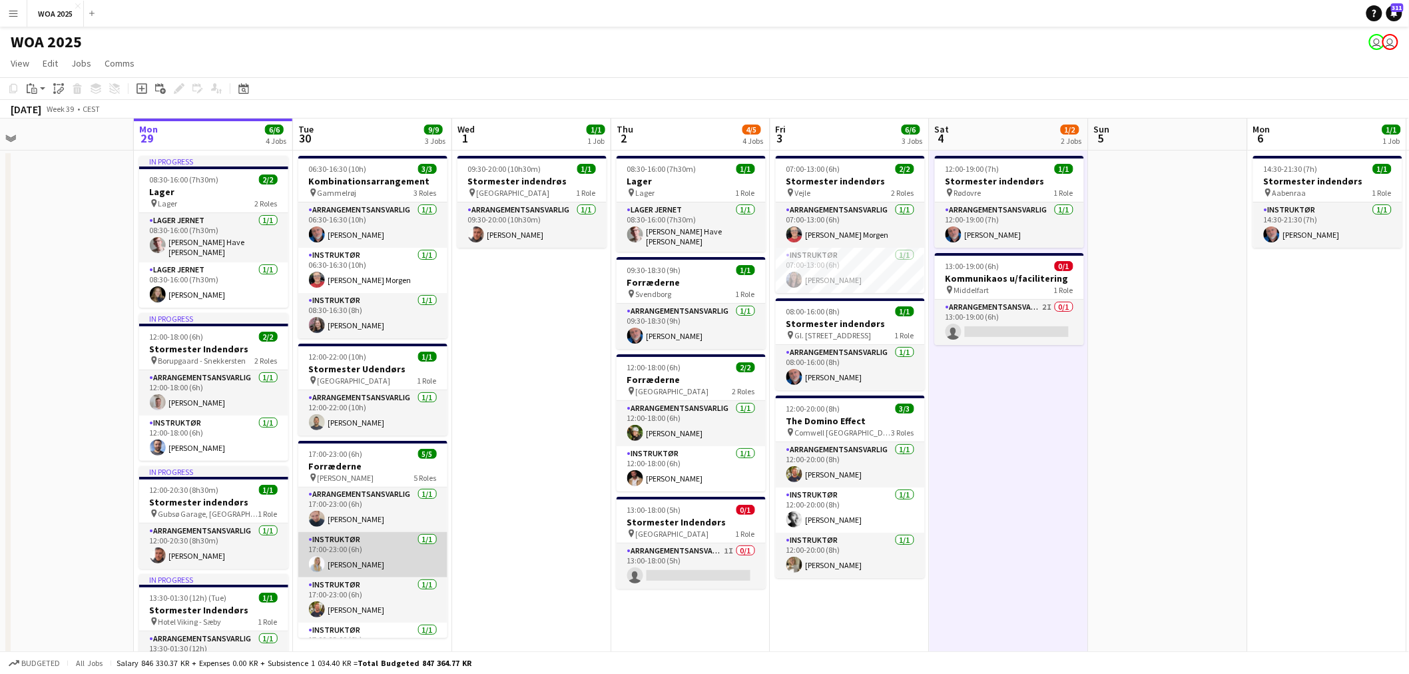
click at [377, 563] on app-card-role "Instruktør [DATE] 17:00-23:00 (6h) [PERSON_NAME]" at bounding box center [372, 554] width 149 height 45
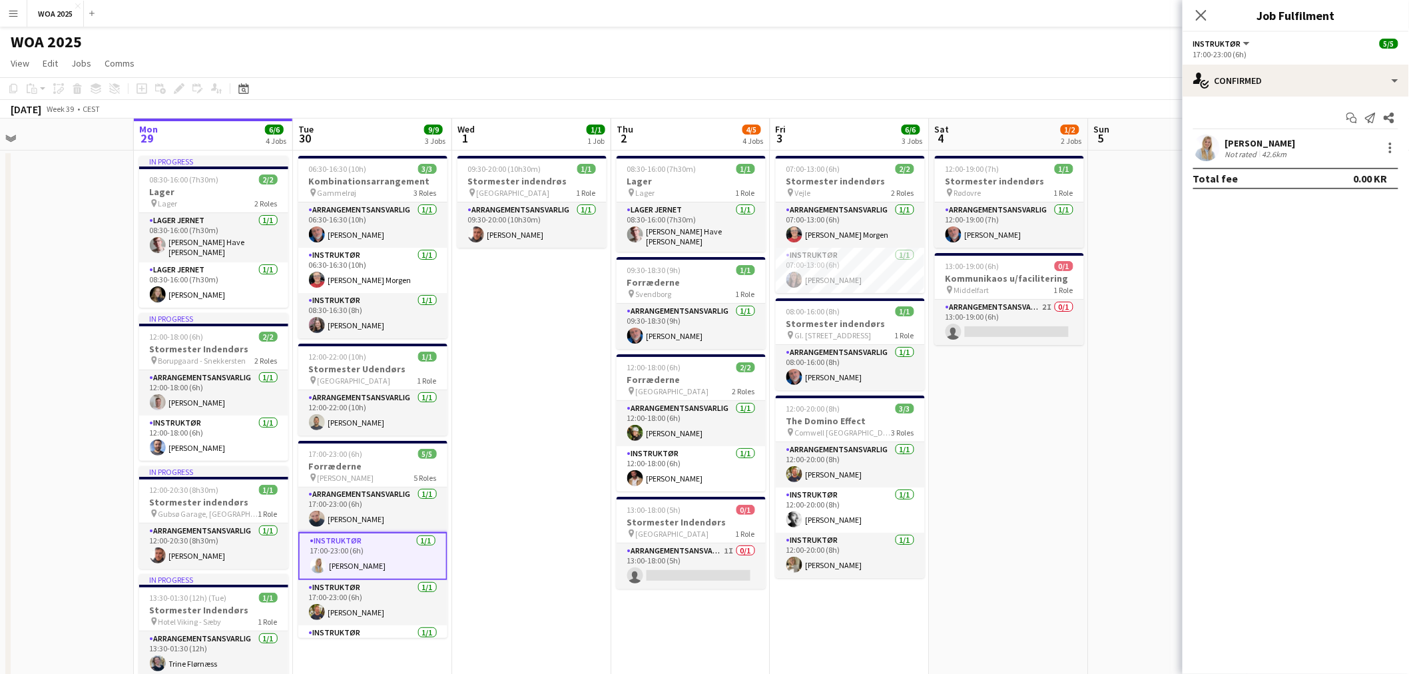
click at [841, 142] on app-user-avatar at bounding box center [1206, 147] width 27 height 27
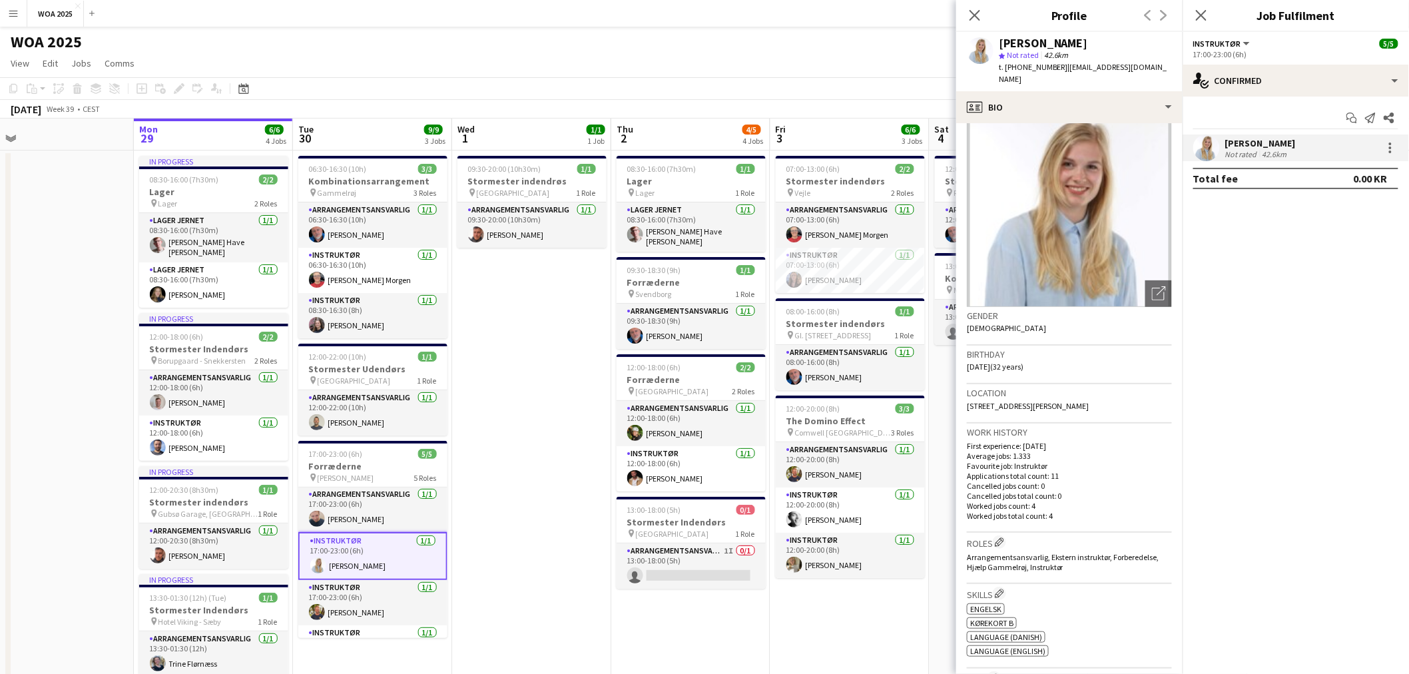
scroll to position [29, 0]
click at [487, 387] on app-date-cell "09:30-20:00 (10h30m) 1/1 Stormester indendrøs pin Aalborg 1 Role Arrangementsan…" at bounding box center [531, 577] width 159 height 854
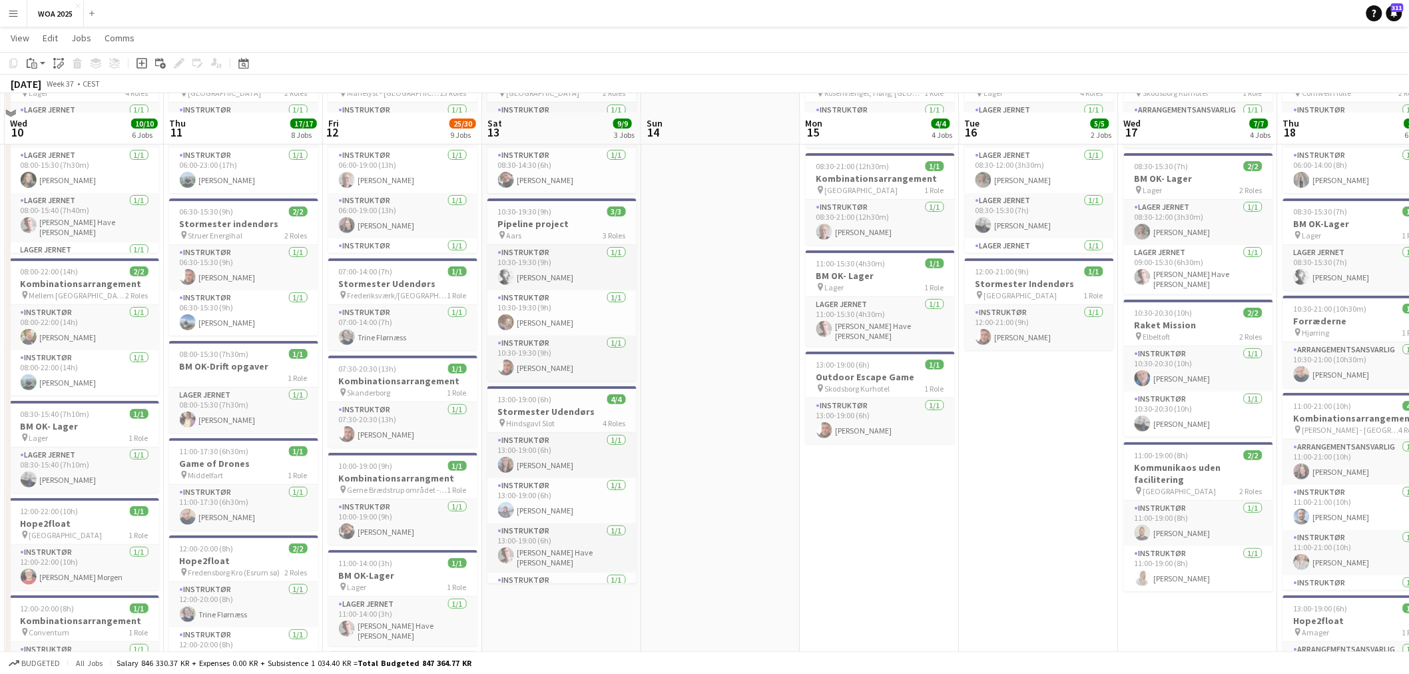
scroll to position [118, 0]
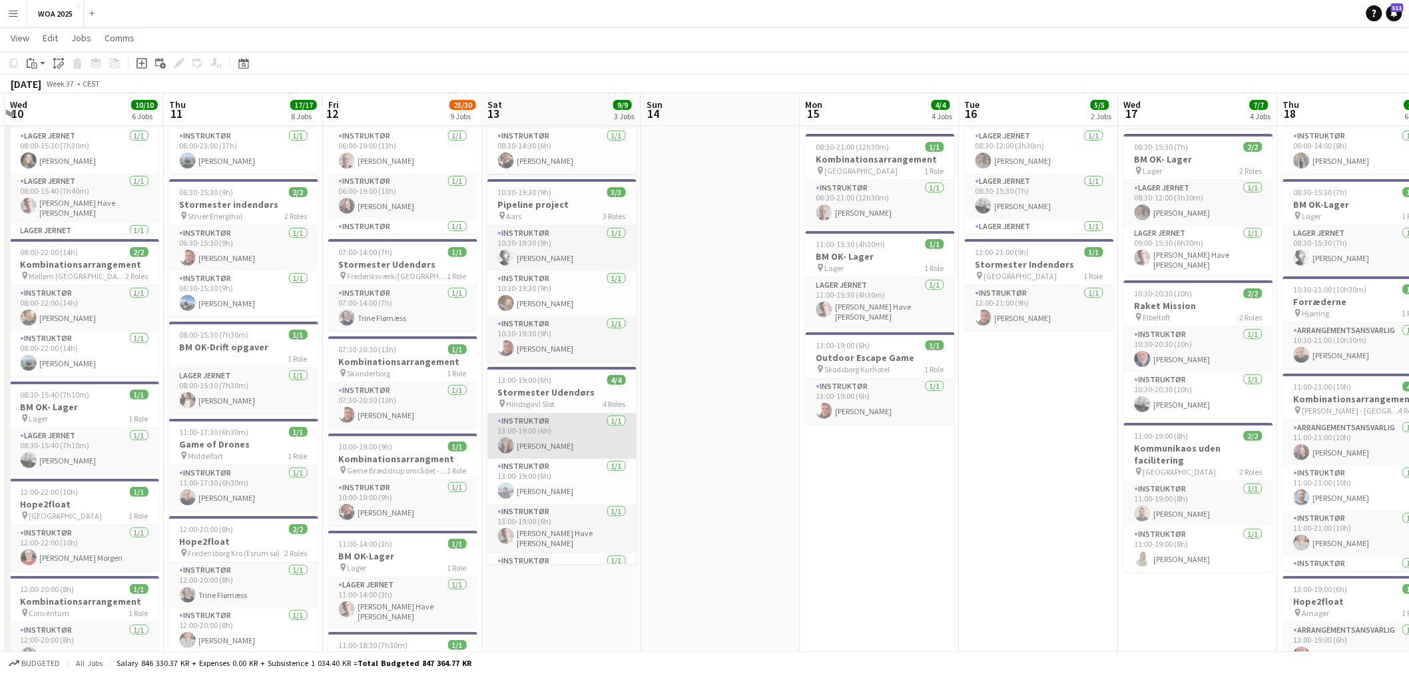
click at [535, 440] on app-card-role "Instruktør [DATE] 13:00-19:00 (6h) [PERSON_NAME]" at bounding box center [561, 435] width 149 height 45
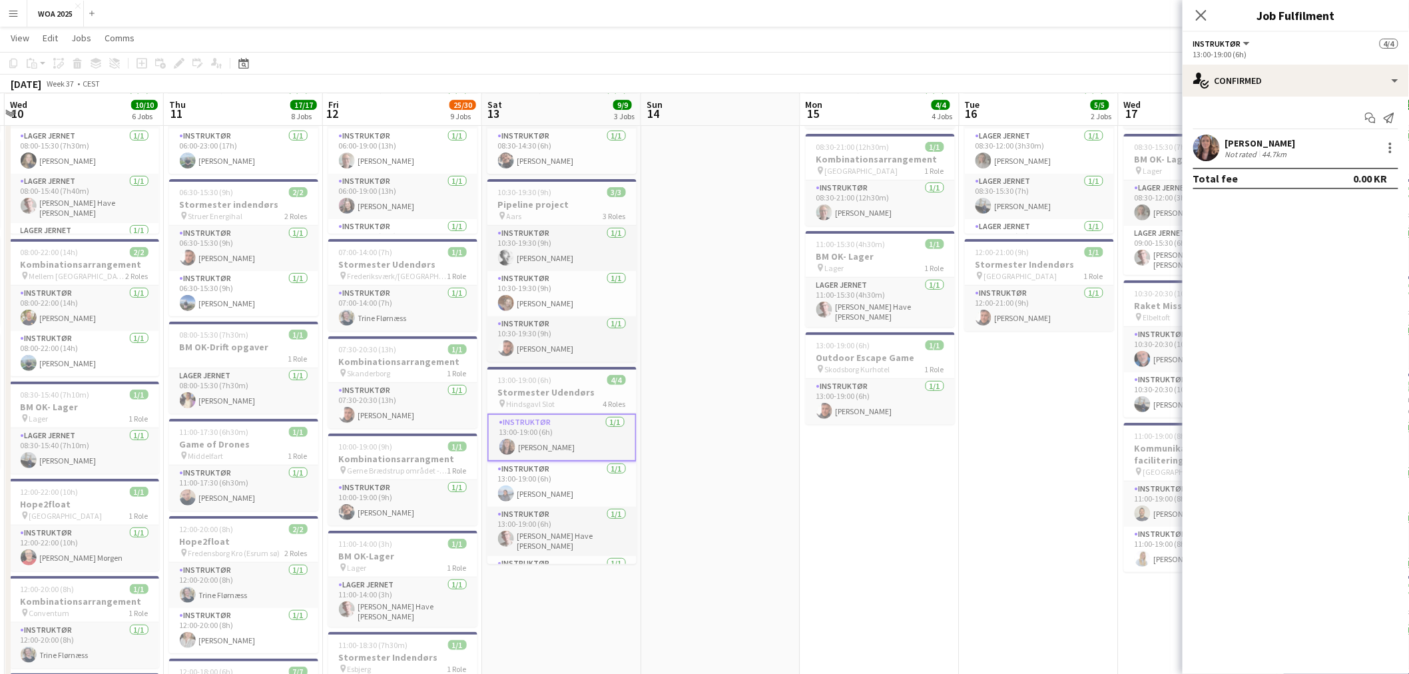
click at [841, 145] on div "[PERSON_NAME]" at bounding box center [1260, 143] width 71 height 12
click at [841, 142] on div "[PERSON_NAME] Not rated 44.7km" at bounding box center [1295, 147] width 226 height 27
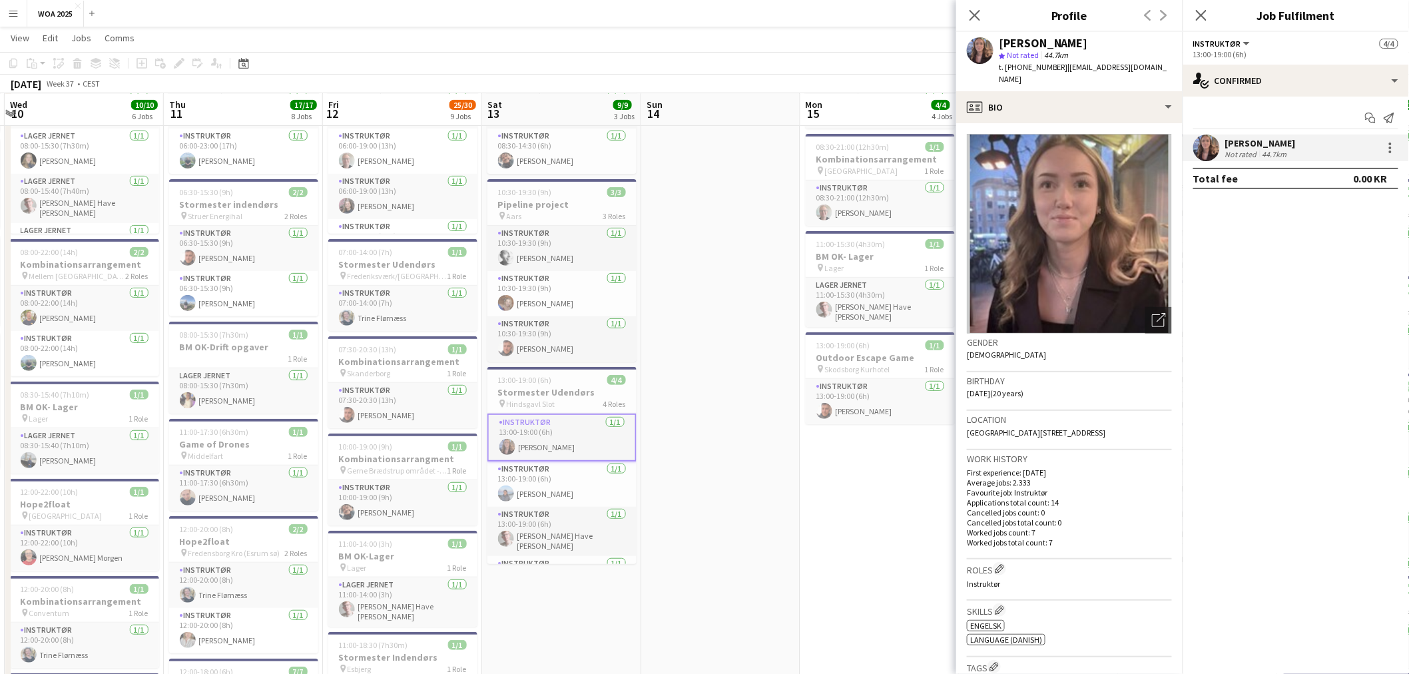
click at [841, 220] on img at bounding box center [1069, 234] width 205 height 200
click at [841, 236] on img at bounding box center [1069, 234] width 205 height 200
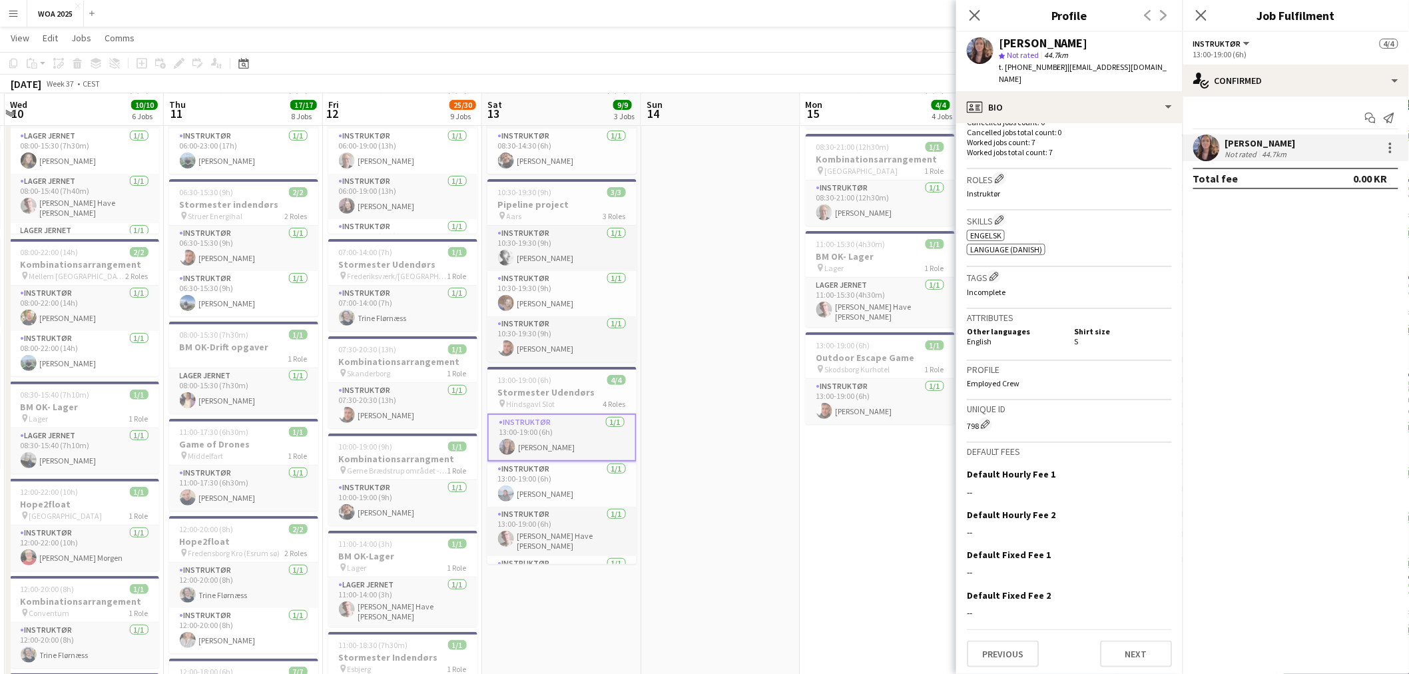
scroll to position [0, 0]
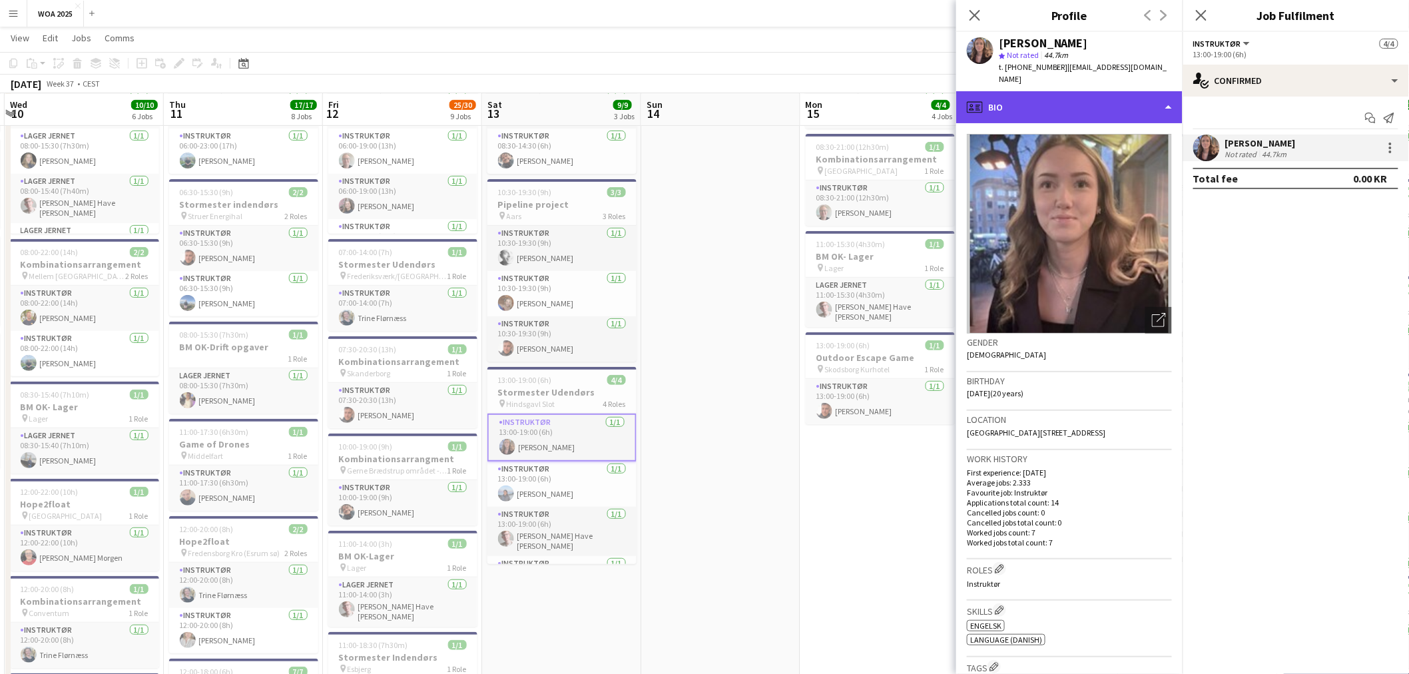
click at [841, 91] on div "profile Bio" at bounding box center [1069, 107] width 226 height 32
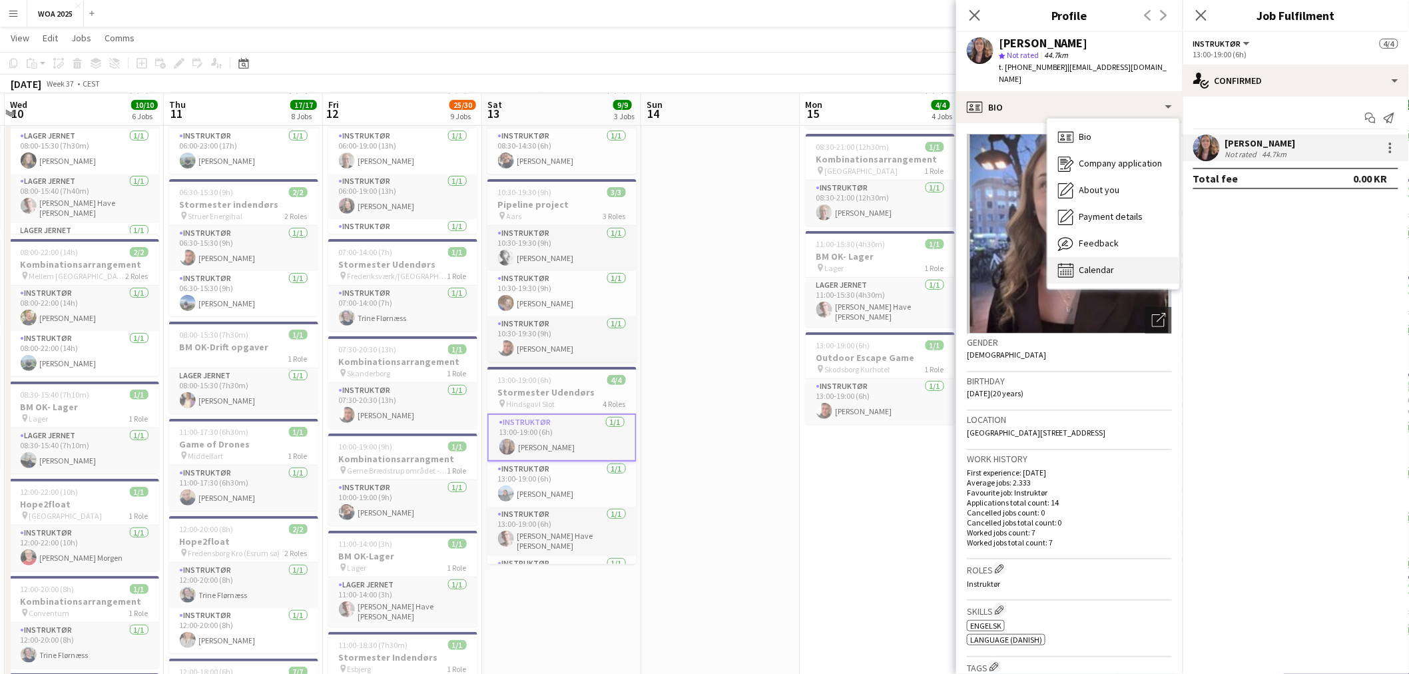
click at [841, 263] on icon at bounding box center [1066, 270] width 16 height 15
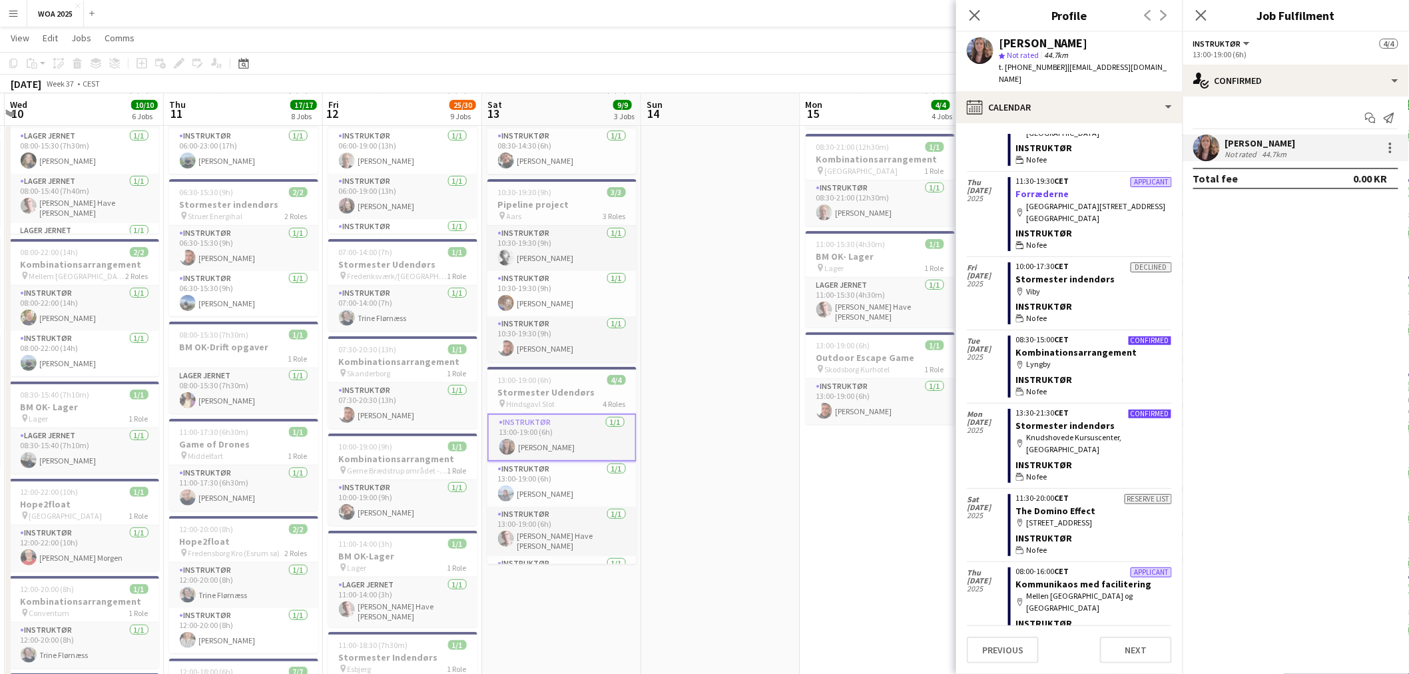
scroll to position [158, 0]
click at [841, 505] on app-date-cell "06:00-19:00 (13h) 1/1 Kombinationsarrangement pin Rosenvænget, Høng, [GEOGRAPHI…" at bounding box center [879, 595] width 159 height 1129
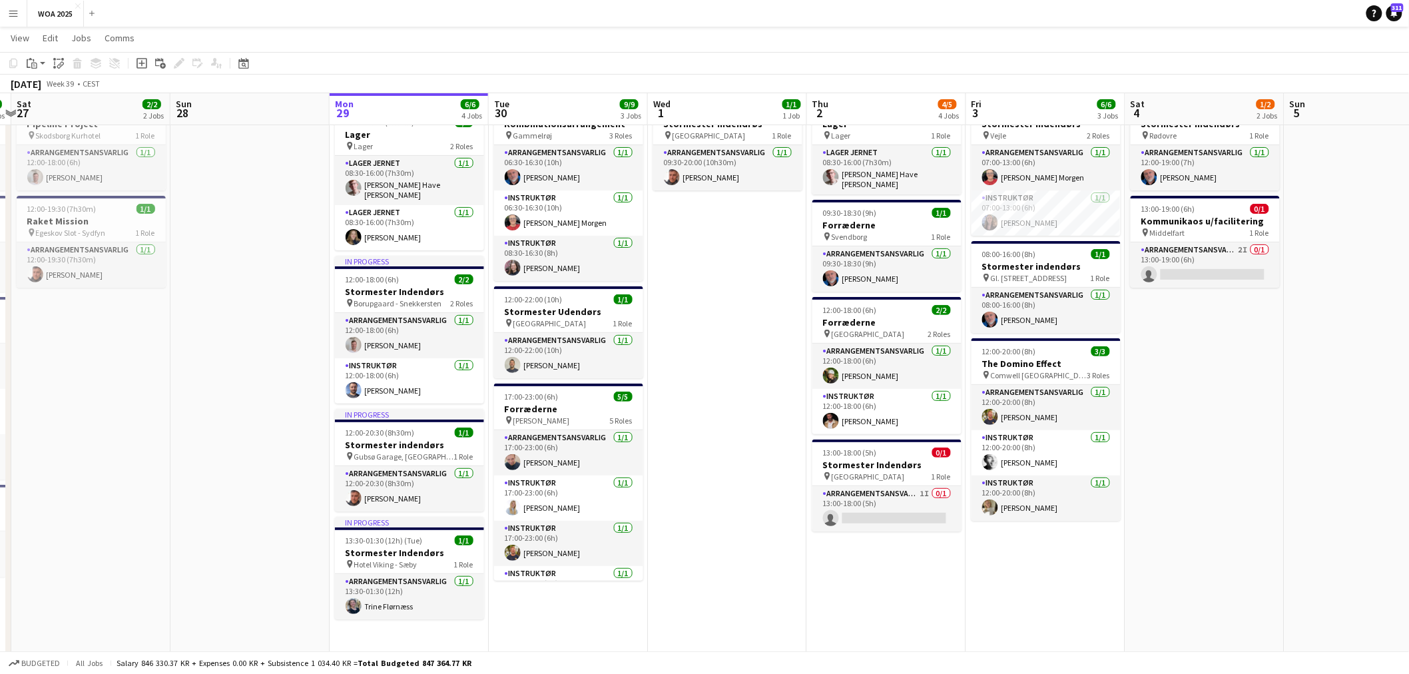
scroll to position [0, 302]
